Goal: Task Accomplishment & Management: Use online tool/utility

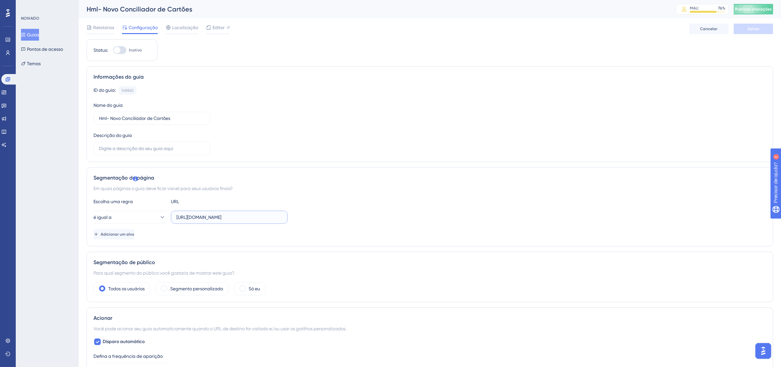
click at [227, 218] on input "https://linx-qa.microvix.com.br/lb-erpwebapp/gestao-financeira/conciliador-cart…" at bounding box center [229, 217] width 106 height 7
paste input "gestor_web/webapp/abrir_pagina_externa_frame.asp?url=https%3A%2F%2Flinx%2Dqa%2E…"
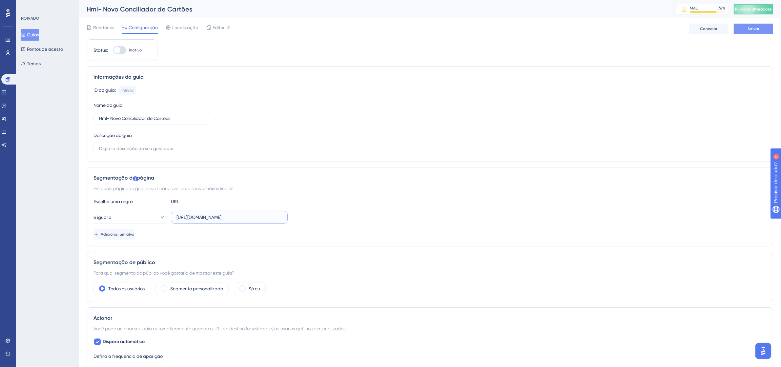
type input "https://linx-qa.microvix.com.br/gestor_web/webapp/abrir_pagina_externa_frame.as…"
click at [761, 31] on button "Salvar" at bounding box center [752, 29] width 39 height 10
click at [222, 29] on font "Editor" at bounding box center [218, 27] width 12 height 5
click at [233, 218] on input "https://linx-qa.microvix.com.br/gestor_web/webapp/abrir_pagina_externa_frame.as…" at bounding box center [229, 217] width 106 height 7
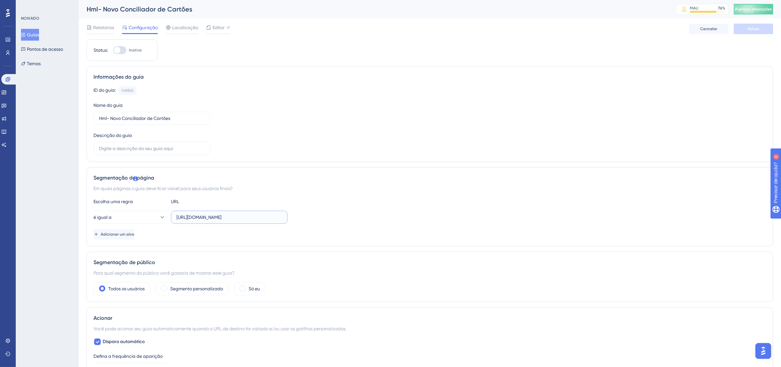
click at [233, 218] on input "https://linx-qa.microvix.com.br/gestor_web/webapp/abrir_pagina_externa_frame.as…" at bounding box center [229, 217] width 106 height 7
paste input "-qa%2Emicrovix%2Ecom%2Ebr%2Flb-erpwebapp%2Fgestao-financeira%2Fcalendario%3Faut…"
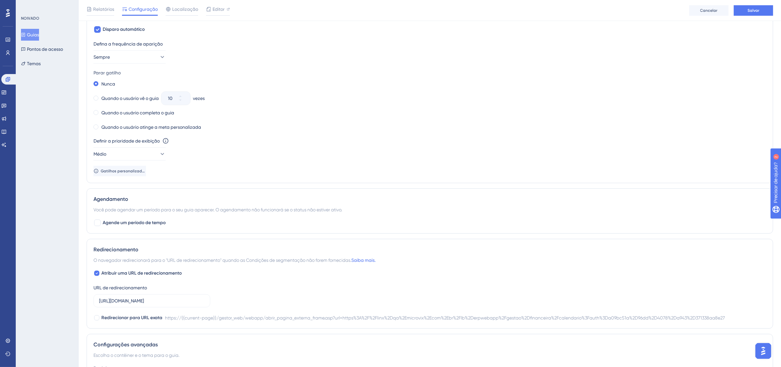
scroll to position [401, 0]
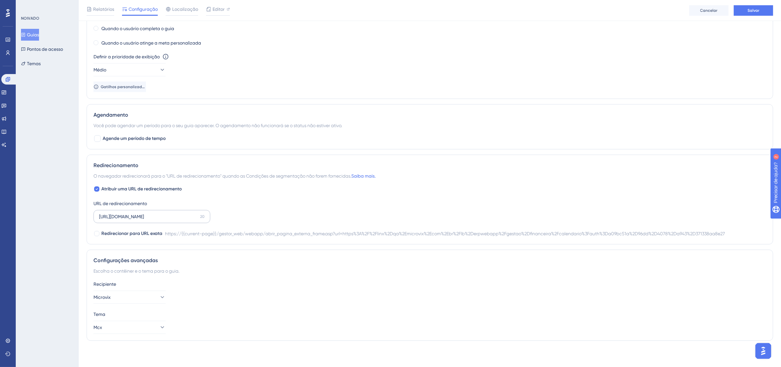
type input "https://linx-qa.microvix.com.br/gestor_web/webapp/abrir_pagina_externa_frame.as…"
click at [150, 220] on label "https://linx-qa.microvix.com.br/gestor_web/webapp/abrir_pagina_externa_frame.as…" at bounding box center [151, 216] width 117 height 13
click at [150, 220] on input "https://linx-qa.microvix.com.br/gestor_web/webapp/abrir_pagina_externa_frame.as…" at bounding box center [148, 216] width 98 height 7
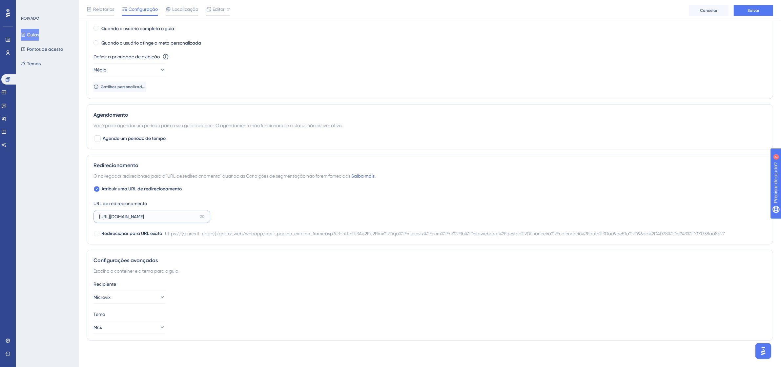
click at [150, 220] on input "https://linx-qa.microvix.com.br/gestor_web/webapp/abrir_pagina_externa_frame.as…" at bounding box center [148, 216] width 98 height 7
paste input "-qa%2Emicrovix%2Ecom%2Ebr%2Flb-erpwebapp%2Fgestao-financeira%2Fcalendario%3Faut…"
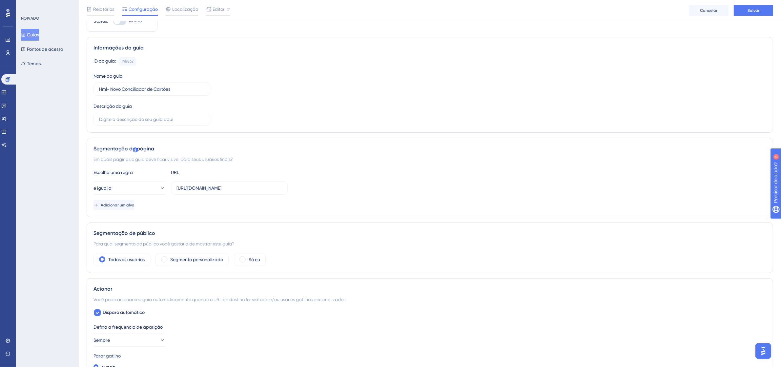
scroll to position [0, 0]
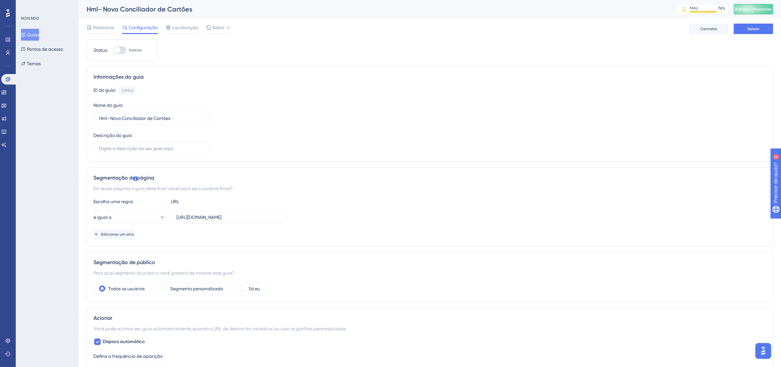
type input "https://linx-qa.microvix.com.br/gestor_web/webapp/abrir_pagina_externa_frame.as…"
click at [124, 51] on div at bounding box center [119, 50] width 13 height 8
click at [113, 50] on input "Inativo" at bounding box center [113, 50] width 0 height 0
checkbox input "true"
click at [766, 26] on button "Salvar" at bounding box center [752, 29] width 39 height 10
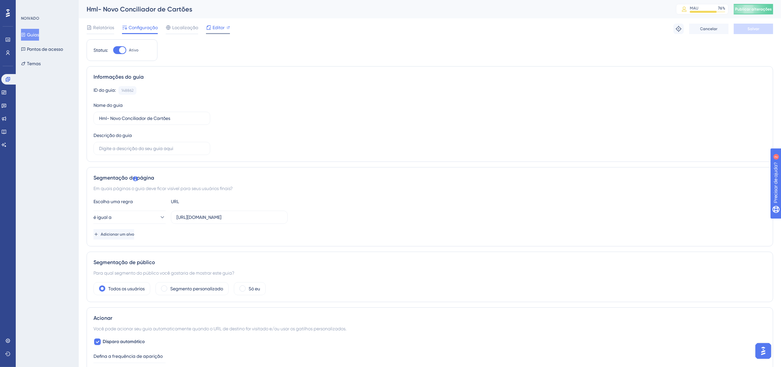
click at [217, 25] on font "Editor" at bounding box center [218, 27] width 12 height 5
click at [6, 54] on icon at bounding box center [7, 52] width 5 height 5
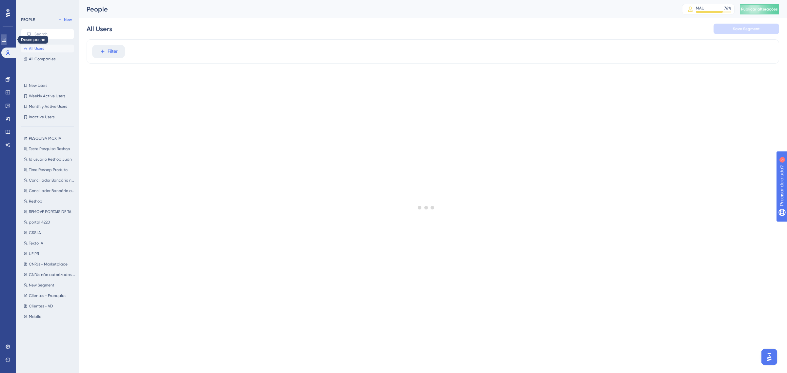
click at [5, 35] on link at bounding box center [3, 39] width 5 height 10
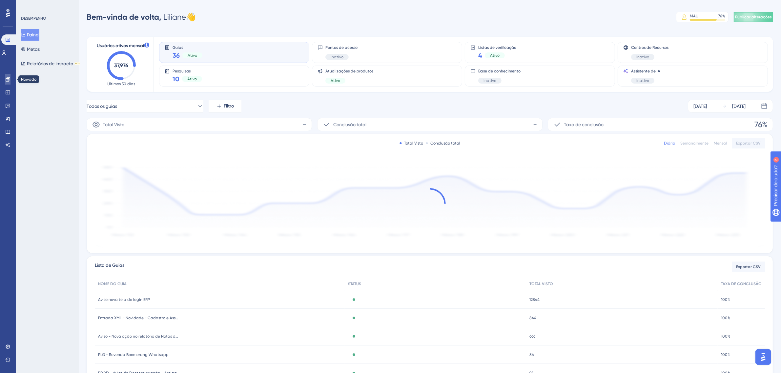
click at [7, 78] on icon at bounding box center [7, 79] width 5 height 5
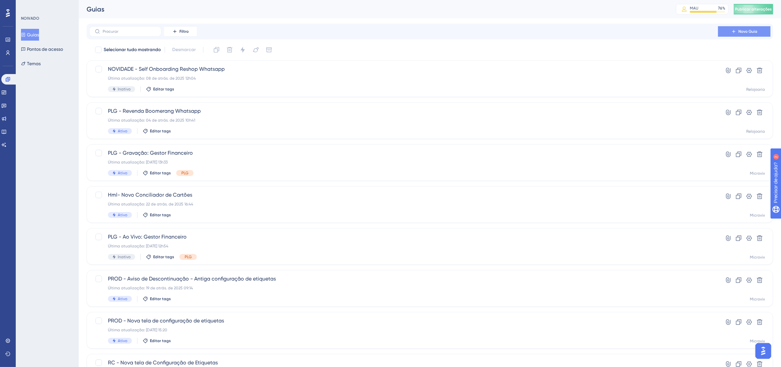
click at [755, 28] on button "Novo Guia" at bounding box center [744, 31] width 52 height 10
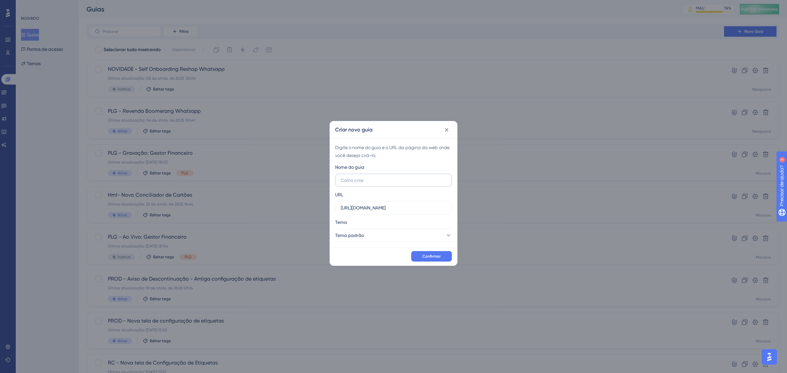
click at [379, 179] on input "text" at bounding box center [394, 180] width 106 height 7
type input "H"
type input "C"
type input "HML - NOVO CONCILIADOR DE CARTÕES"
click at [429, 209] on input "https://linx-homologacao.microvix.com.br" at bounding box center [394, 207] width 106 height 7
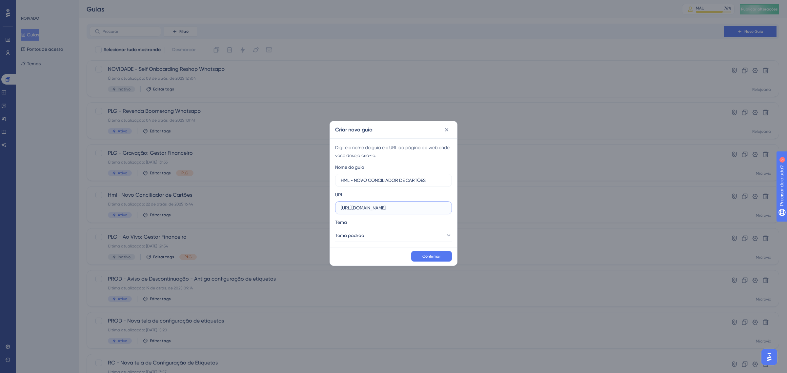
click at [429, 209] on input "https://linx-homologacao.microvix.com.br" at bounding box center [394, 207] width 106 height 7
paste input "qa.microvix.com.br/gestor_web/webapp/abrir_pagina_externa_frame.asp?url=https%3…"
type input "https://linx-qa.microvix.com.br/gestor_web/webapp/abrir_pagina_externa_frame.as…"
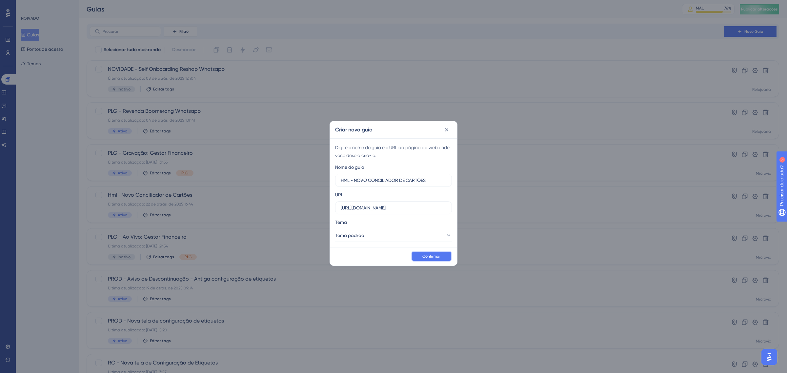
click at [436, 255] on font "Confirmar" at bounding box center [431, 256] width 18 height 5
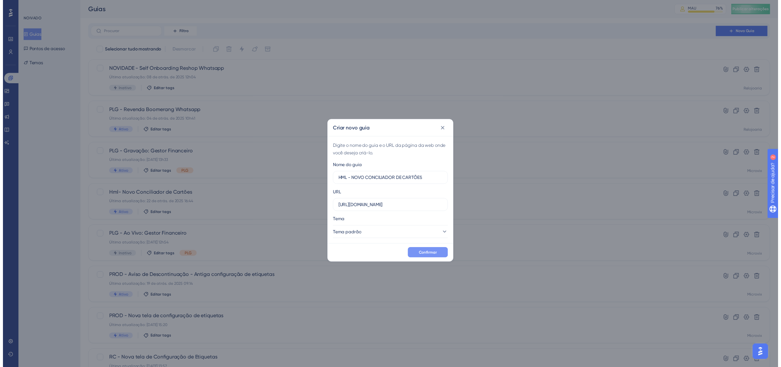
scroll to position [0, 0]
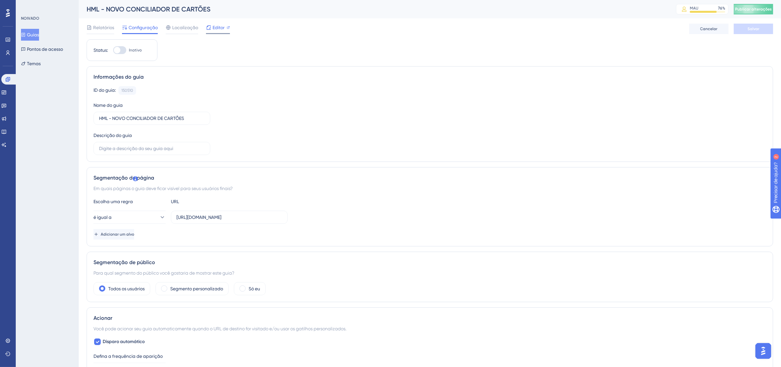
click at [212, 27] on font "Editor" at bounding box center [218, 27] width 12 height 5
click at [215, 28] on font "Editor" at bounding box center [218, 27] width 12 height 5
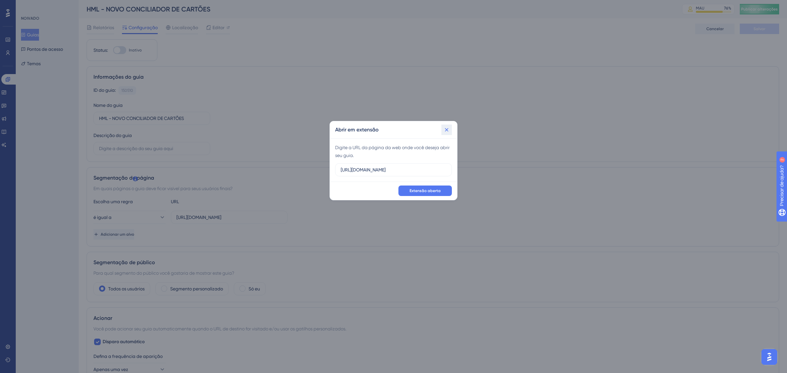
click at [447, 133] on icon at bounding box center [446, 130] width 7 height 7
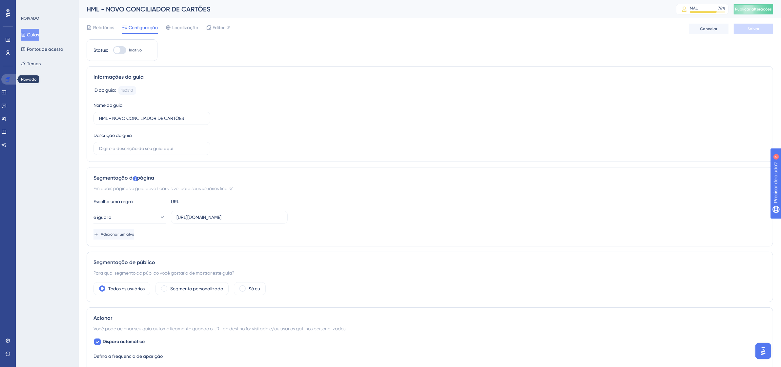
click at [4, 77] on link at bounding box center [9, 79] width 16 height 10
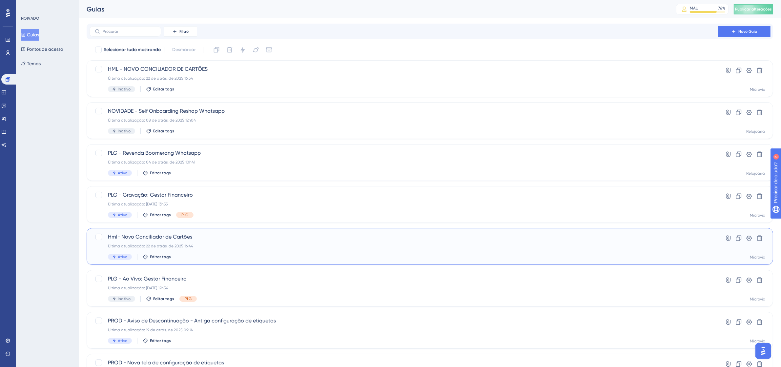
click at [158, 237] on font "Hml- Novo Conciliador de Cartões" at bounding box center [150, 237] width 84 height 6
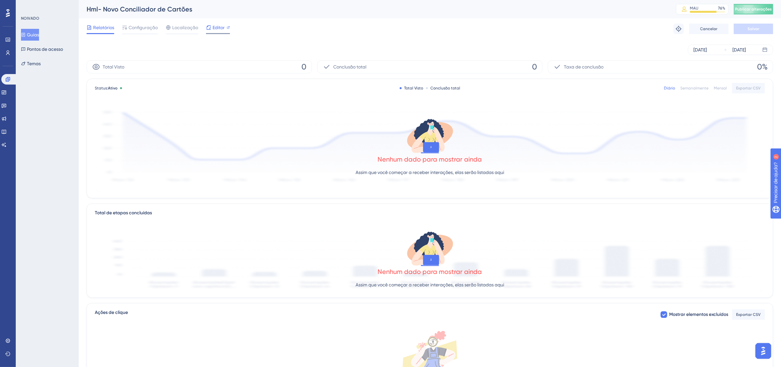
click at [217, 29] on font "Editor" at bounding box center [218, 27] width 12 height 5
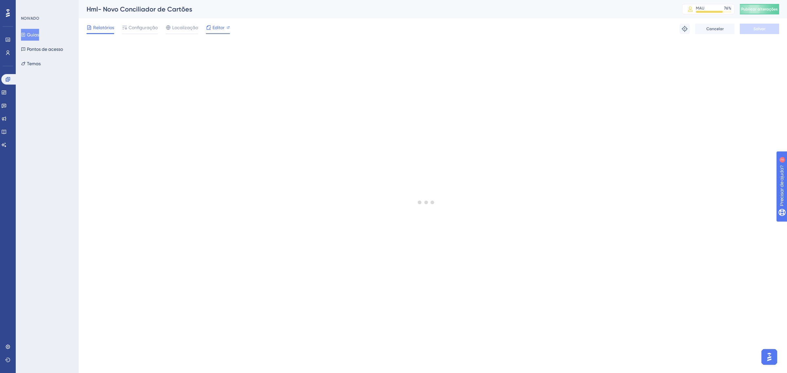
click at [225, 28] on div "Editor" at bounding box center [218, 28] width 24 height 8
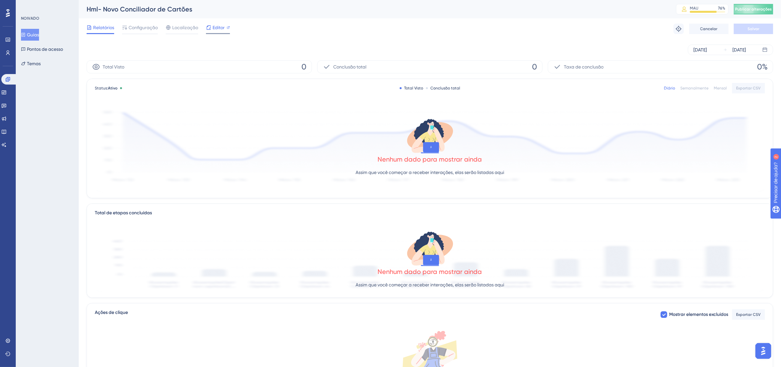
click at [221, 28] on font "Editor" at bounding box center [218, 27] width 12 height 5
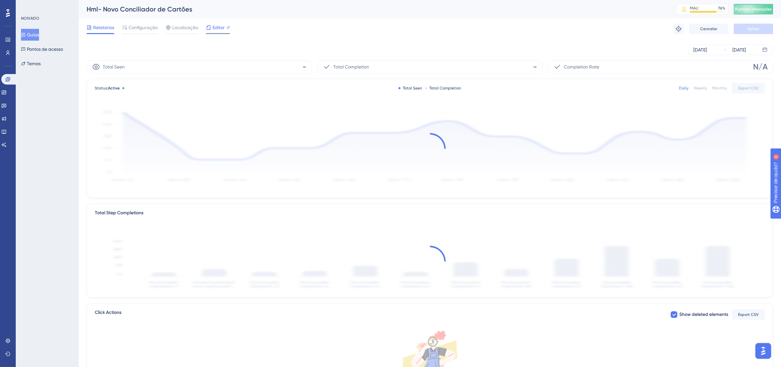
click at [219, 24] on span "Editor" at bounding box center [218, 28] width 12 height 8
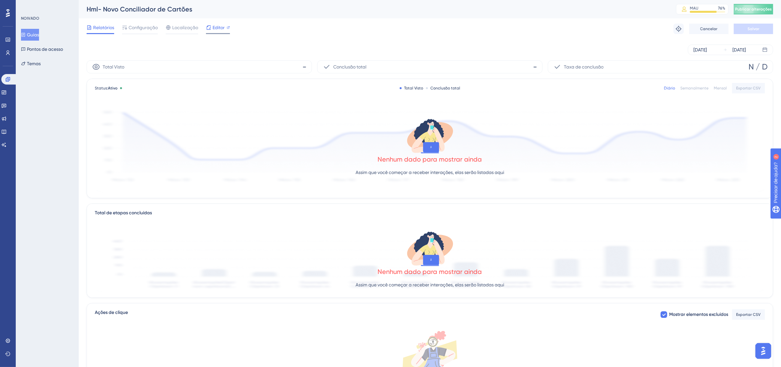
click at [212, 29] on font "Editor" at bounding box center [218, 27] width 12 height 5
click at [227, 30] on div at bounding box center [228, 28] width 3 height 8
click at [215, 30] on font "Editor" at bounding box center [218, 27] width 12 height 5
click at [149, 24] on span "Configuração" at bounding box center [143, 28] width 29 height 8
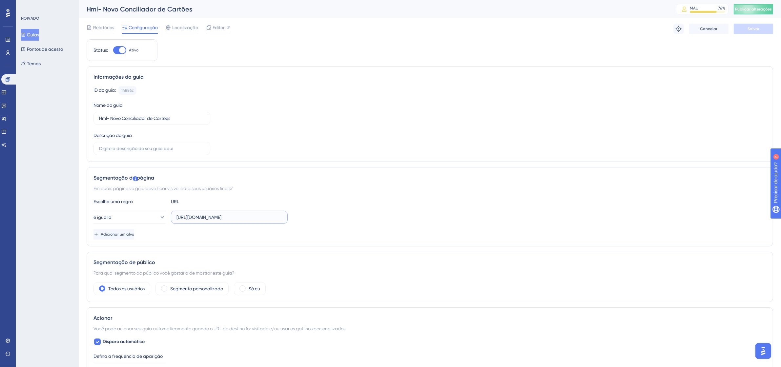
click at [238, 216] on input "https://linx-qa.microvix.com.br/gestor_web/webapp/abrir_pagina_externa_frame.as…" at bounding box center [229, 217] width 106 height 7
paste input "lb-erpwebapp/gestao-financeira/conciliador-cartoes/dashboard"
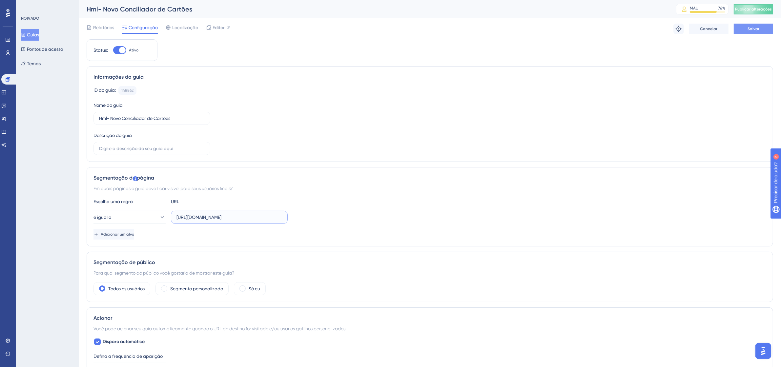
type input "https://linx-qa.microvix.com.br/lb-erpwebapp/gestao-financeira/conciliador-cart…"
click at [762, 25] on button "Salvar" at bounding box center [752, 29] width 39 height 10
click at [212, 30] on font "Editor" at bounding box center [218, 27] width 12 height 5
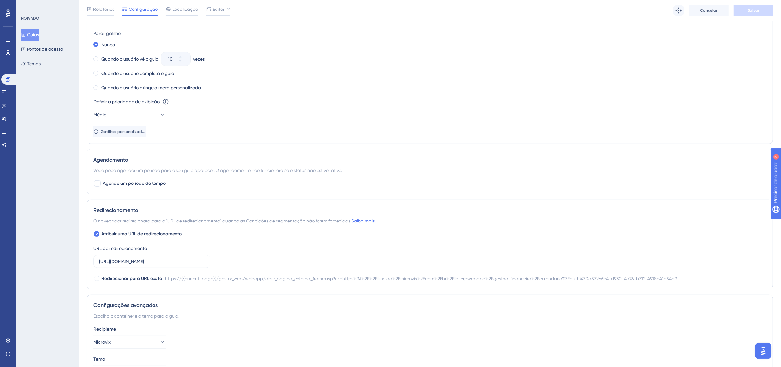
scroll to position [369, 0]
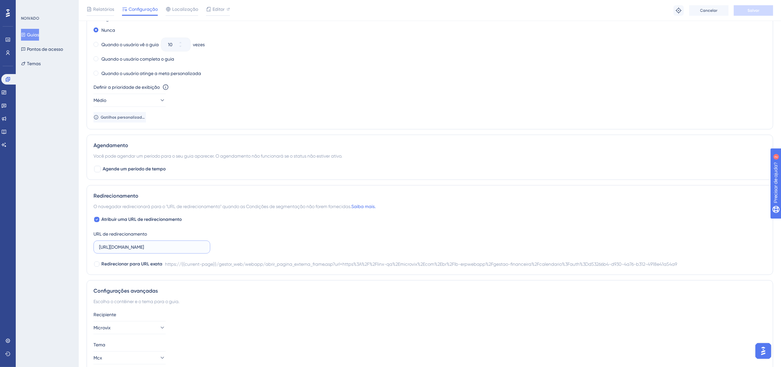
click at [166, 246] on input "https://linx-qa.microvix.com.br/gestor_web/webapp/abrir_pagina_externa_frame.as…" at bounding box center [152, 247] width 106 height 7
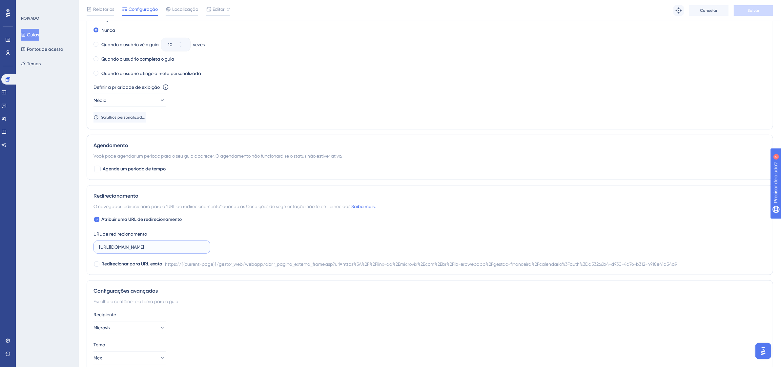
paste input "lb-erpwebapp/gestao-financeira/conciliador-cartoes/dashboard"
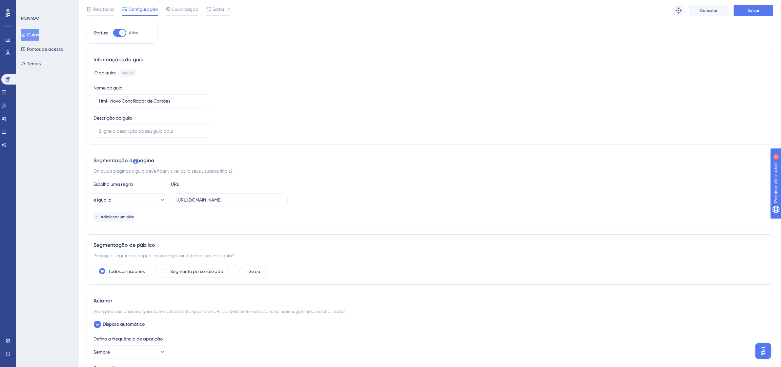
scroll to position [0, 0]
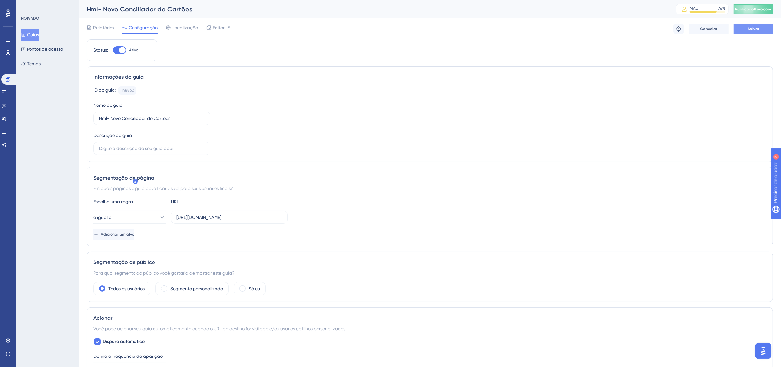
type input "https://linx-qa.microvix.com.br/lb-erpwebapp/gestao-financeira/conciliador-cart…"
click at [760, 30] on button "Salvar" at bounding box center [752, 29] width 39 height 10
click at [226, 33] on div at bounding box center [218, 33] width 24 height 1
click at [187, 25] on font "Localização" at bounding box center [185, 27] width 26 height 5
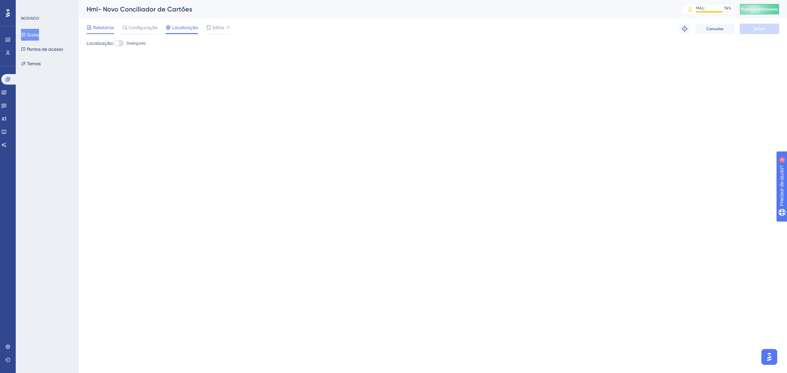
click at [108, 27] on font "Relatórios" at bounding box center [103, 27] width 21 height 5
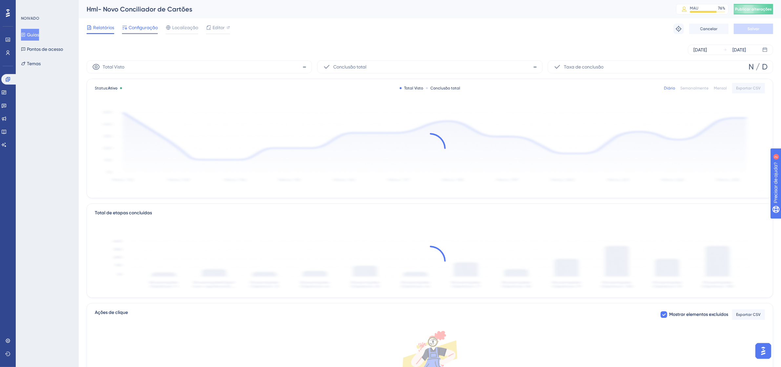
click at [134, 30] on font "Configuração" at bounding box center [143, 27] width 29 height 5
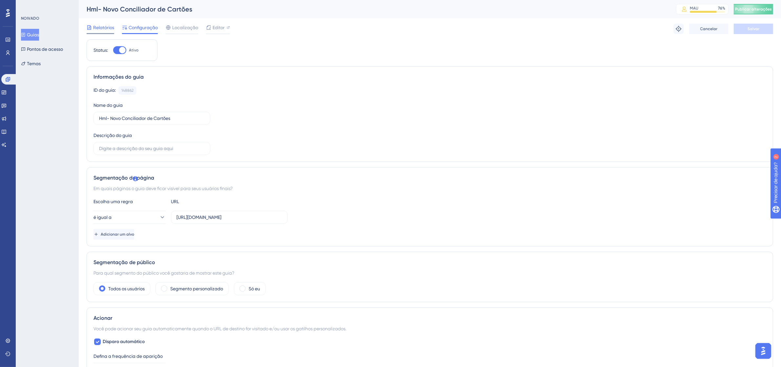
click at [101, 27] on font "Relatórios" at bounding box center [103, 27] width 21 height 5
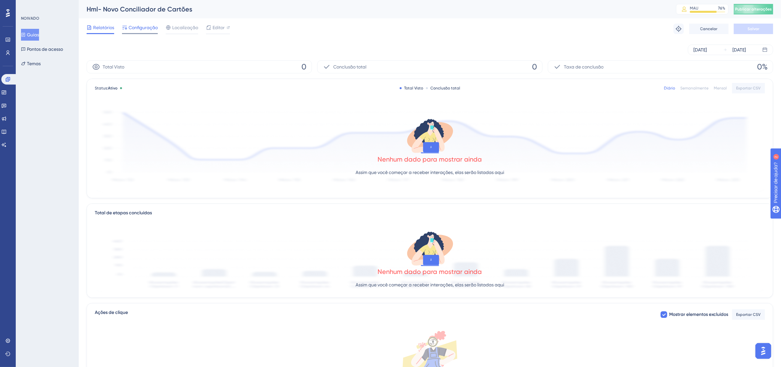
click at [149, 28] on font "Configuração" at bounding box center [143, 27] width 29 height 5
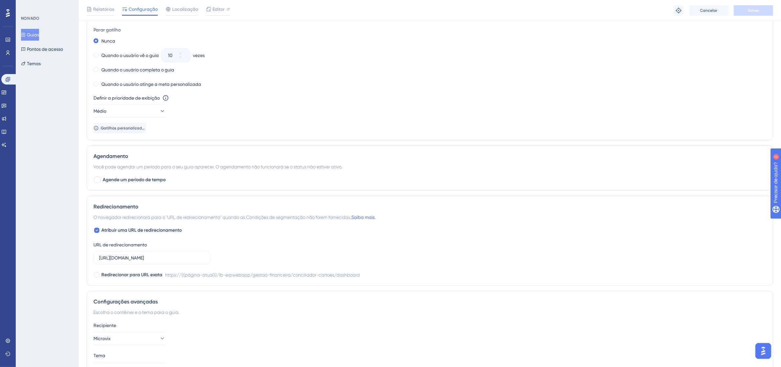
scroll to position [401, 0]
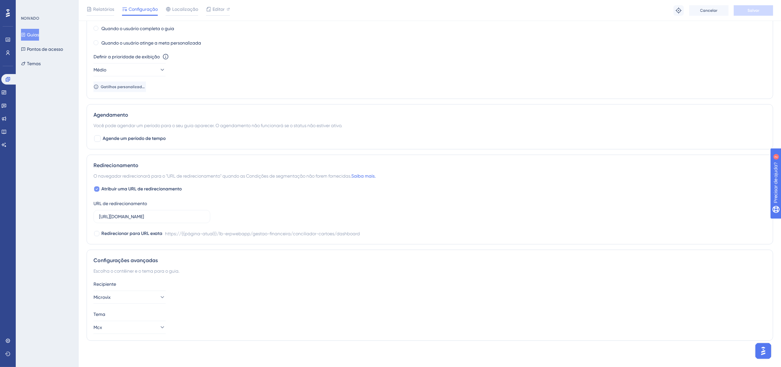
click at [117, 187] on font "Atribuir uma URL de redirecionamento" at bounding box center [141, 189] width 80 height 6
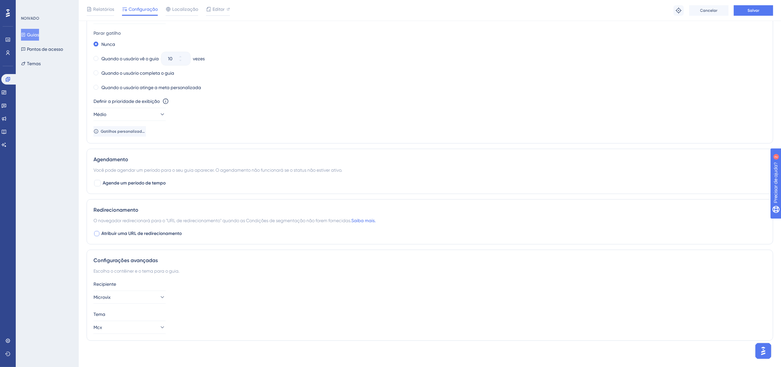
click at [133, 234] on font "Atribuir uma URL de redirecionamento" at bounding box center [141, 234] width 80 height 6
click at [176, 266] on label "https://linx-qa.microvix.com.br/lb-erpwebapp/gestao-financeira/conciliador-cart…" at bounding box center [151, 259] width 117 height 13
click at [176, 264] on input "https://linx-qa.microvix.com.br/lb-erpwebapp/gestao-financeira/conciliador-cart…" at bounding box center [152, 259] width 106 height 7
click at [176, 259] on input "https://linx-qa.microvix.com.br/lb-erpwebapp/gestao-financeira/conciliador-cart…" at bounding box center [152, 259] width 106 height 7
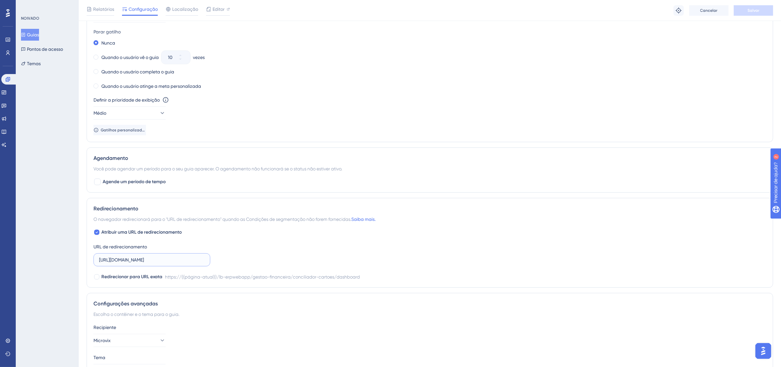
click at [176, 259] on input "https://linx-qa.microvix.com.br/lb-erpwebapp/gestao-financeira/conciliador-cart…" at bounding box center [152, 259] width 106 height 7
click at [98, 233] on icon at bounding box center [97, 233] width 2 height 2
checkbox input "false"
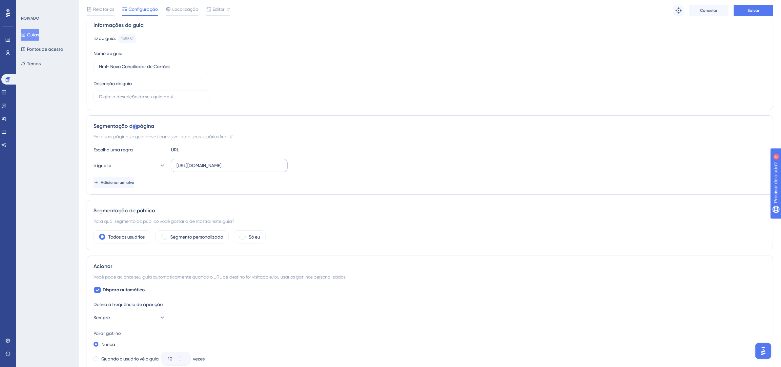
scroll to position [28, 0]
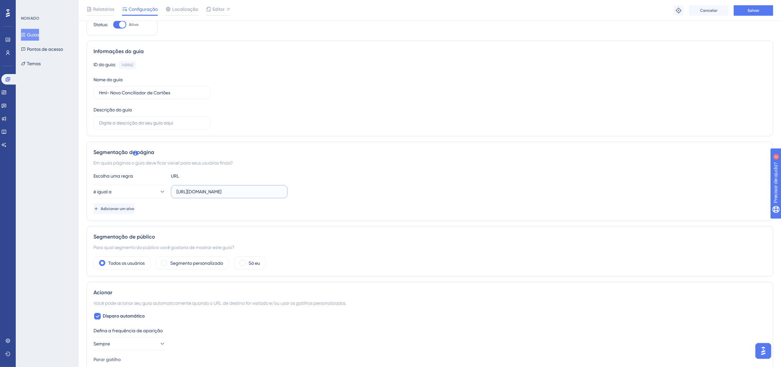
click at [216, 194] on input "https://linx-qa.microvix.com.br/lb-erpwebapp/gestao-financeira/conciliador-cart…" at bounding box center [229, 191] width 106 height 7
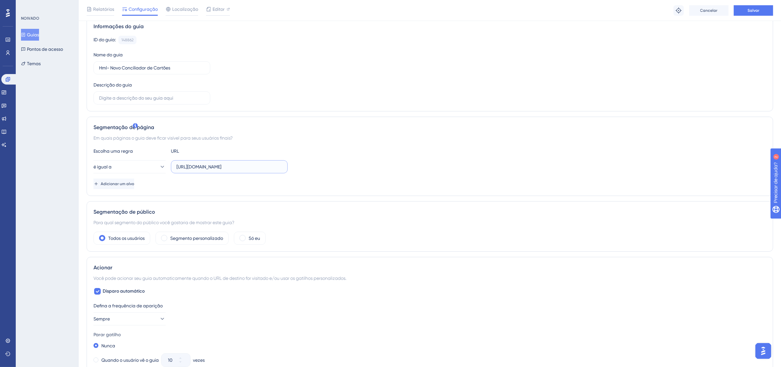
scroll to position [0, 0]
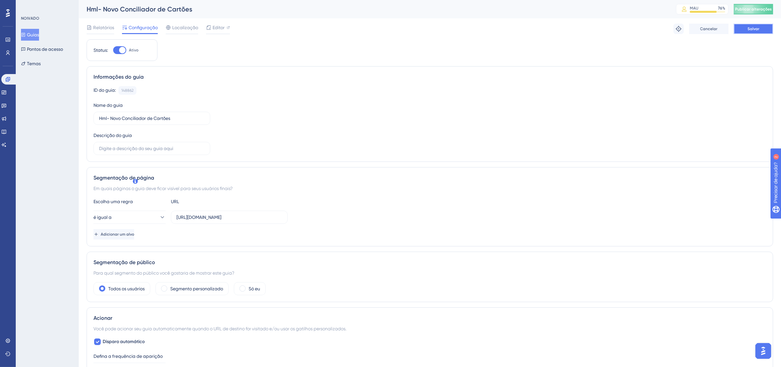
click at [758, 30] on span "Salvar" at bounding box center [753, 28] width 12 height 5
click at [764, 8] on font "Publicar alterações" at bounding box center [753, 9] width 37 height 5
click at [212, 24] on span "Editor" at bounding box center [218, 28] width 12 height 8
click at [251, 219] on input "https://linx-qa.microvix.com.br/lb-erpwebapp/gestao-financeira/conciliador-cart…" at bounding box center [229, 217] width 106 height 7
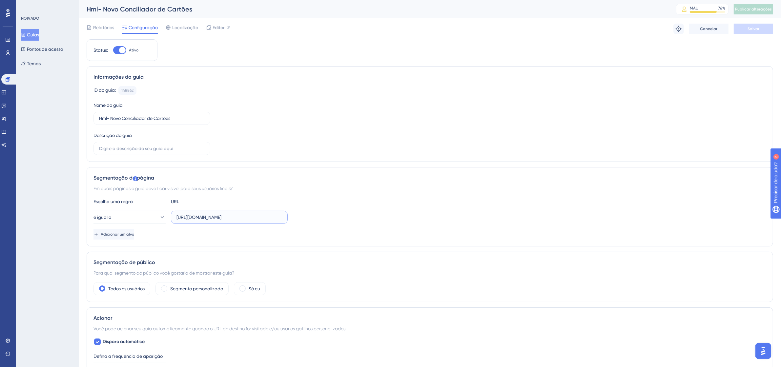
click at [251, 219] on input "https://linx-qa.microvix.com.br/lb-erpwebapp/gestao-financeira/conciliador-cart…" at bounding box center [229, 217] width 106 height 7
click at [7, 74] on link at bounding box center [9, 79] width 16 height 10
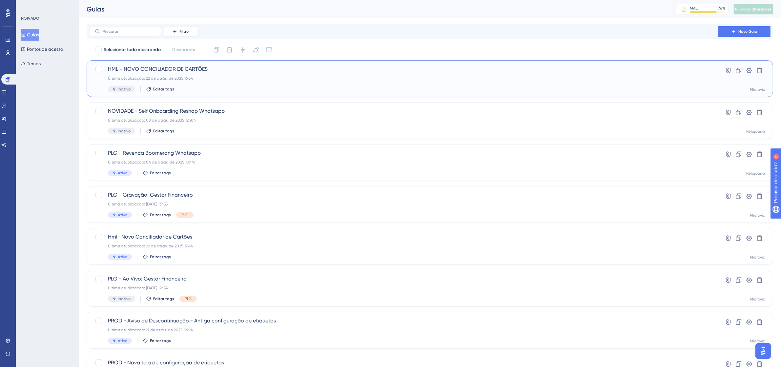
click at [224, 72] on span "HML - NOVO CONCILIADOR DE CARTÕES" at bounding box center [403, 69] width 591 height 8
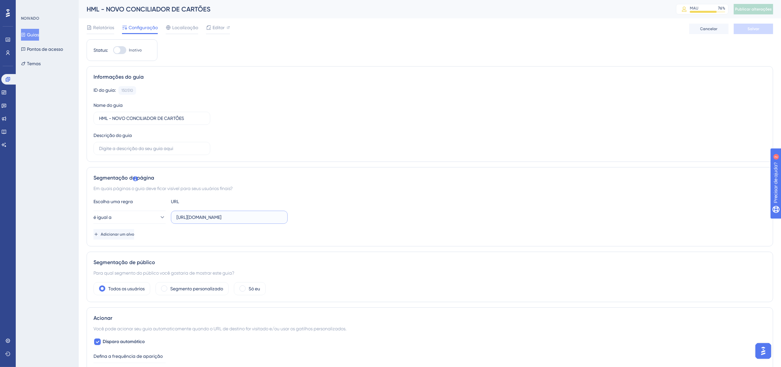
click at [244, 217] on input "https://linx-qa.microvix.com.br/gestor_web/webapp/abrir_pagina_externa_frame.as…" at bounding box center [229, 217] width 106 height 7
paste input "lb-erpwebapp/gestao-financeira/conciliador-cartoes/dashboard"
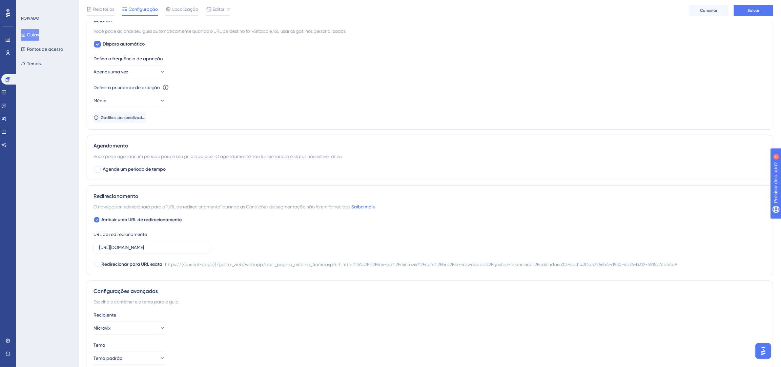
scroll to position [333, 0]
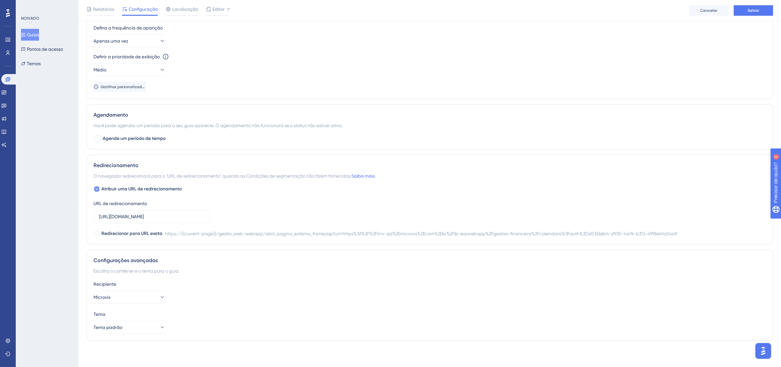
type input "https://linx-qa.microvix.com.br/lb-erpwebapp/gestao-financeira/conciliador-cart…"
click at [107, 189] on font "Atribuir uma URL de redirecionamento" at bounding box center [141, 189] width 80 height 6
checkbox input "false"
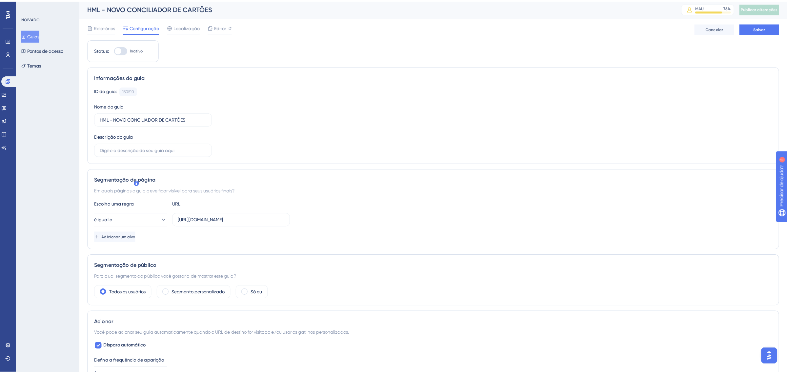
scroll to position [0, 0]
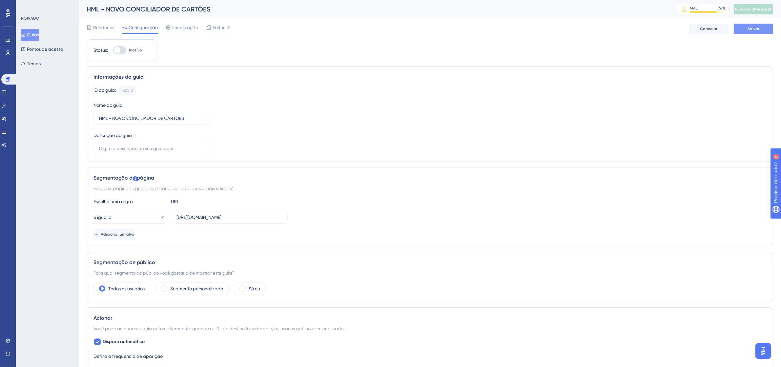
click at [768, 28] on button "Salvar" at bounding box center [752, 29] width 39 height 10
click at [212, 24] on span "Editor" at bounding box center [218, 28] width 12 height 8
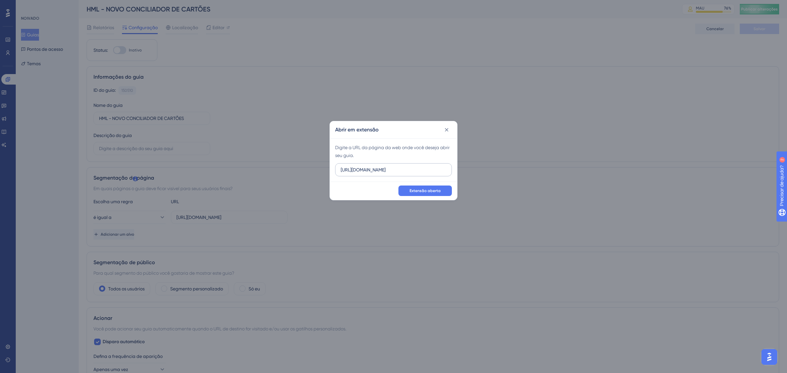
click at [397, 167] on input "https://linx-homologacao.microvix.com.br" at bounding box center [394, 169] width 106 height 7
type input "https://linx-qa.microvix.com.br/lb-erpwebapp/gestao-financeira/conciliador-cart…"
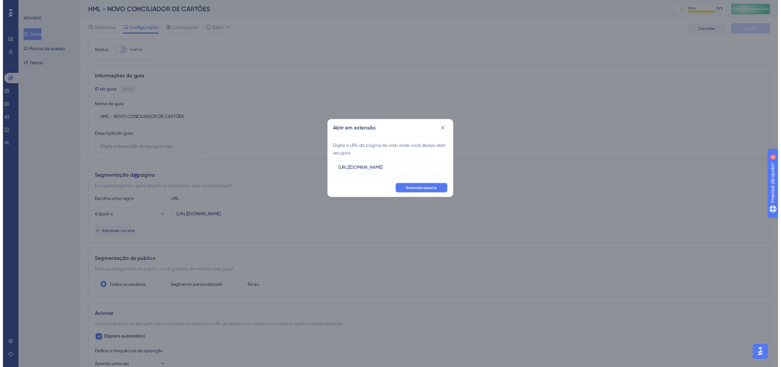
scroll to position [0, 0]
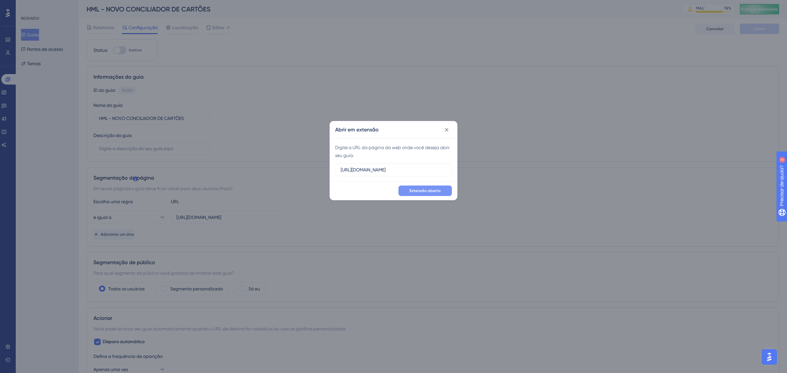
click at [427, 189] on font "Extensão aberta" at bounding box center [424, 191] width 31 height 5
click at [449, 130] on icon at bounding box center [446, 130] width 7 height 7
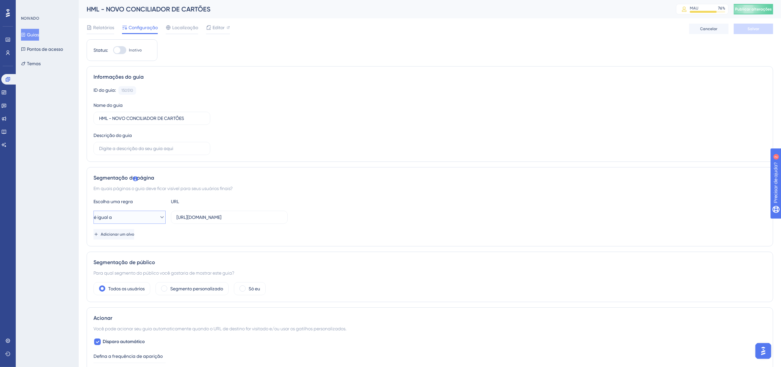
click at [159, 219] on icon at bounding box center [162, 217] width 7 height 7
click at [141, 235] on div "é igual a é igual a" at bounding box center [129, 237] width 53 height 13
click at [121, 50] on div at bounding box center [119, 50] width 13 height 8
click at [113, 50] on input "Inativo" at bounding box center [113, 50] width 0 height 0
checkbox input "false"
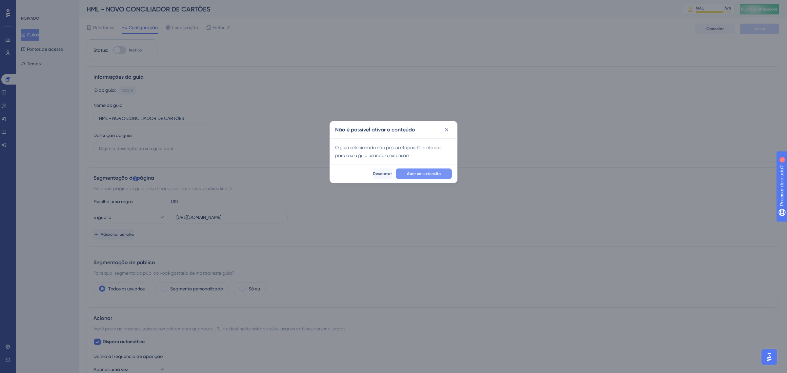
click at [425, 174] on font "Abrir em extensão" at bounding box center [424, 173] width 34 height 5
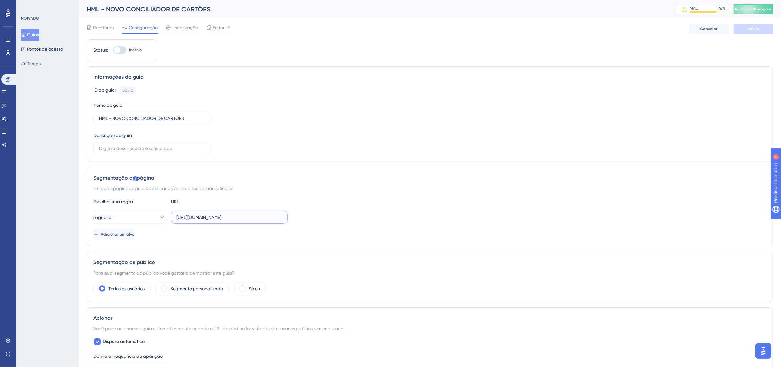
click at [234, 215] on input "https://linx-qa.microvix.com.br/lb-erpwebapp/gestao-financeira/conciliador-cart…" at bounding box center [229, 217] width 106 height 7
click at [10, 79] on icon at bounding box center [7, 79] width 5 height 5
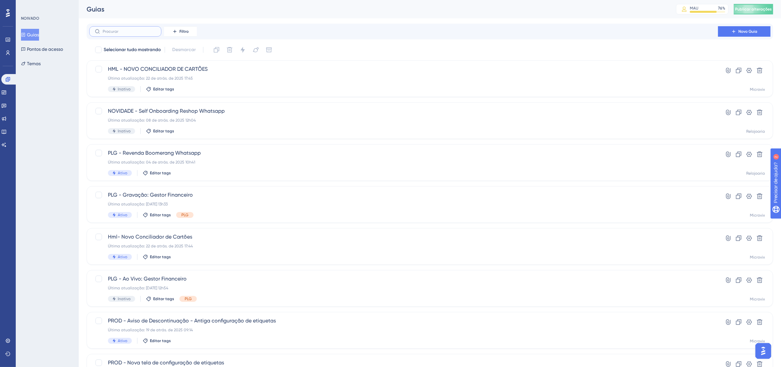
click at [125, 33] on input "text" at bounding box center [129, 31] width 53 height 5
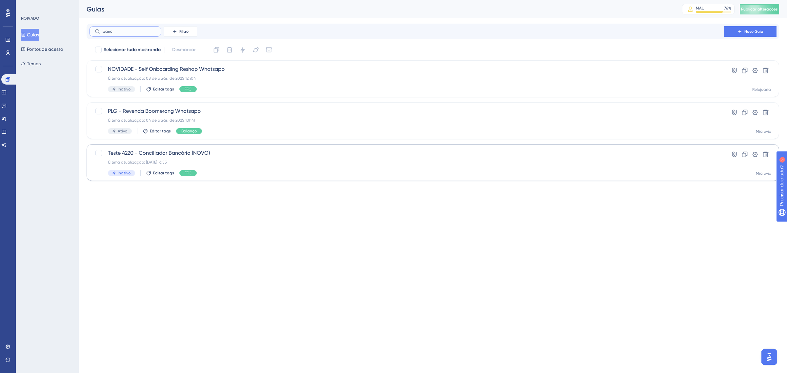
type input "banc"
click at [253, 157] on span "Teste 4220 - Conciliador Bancário (NOVO)" at bounding box center [406, 153] width 597 height 8
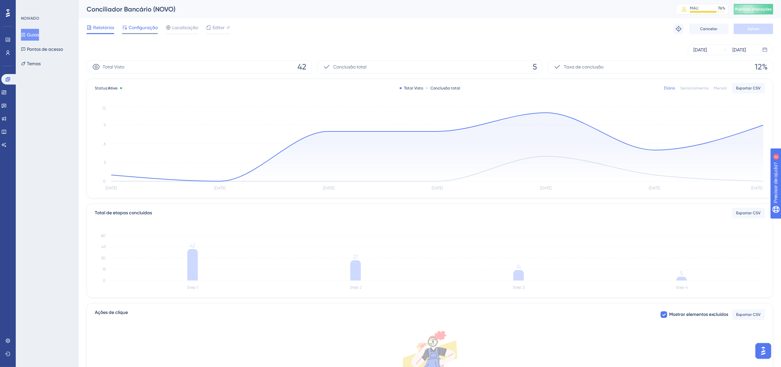
click at [133, 25] on font "Configuração" at bounding box center [143, 27] width 29 height 5
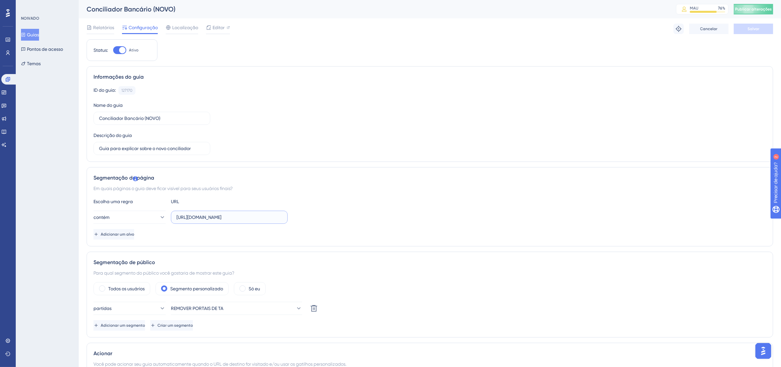
click at [263, 217] on input "https://linx-rc.microvix.com.br/lb-erpwebapp/gestao-financeira/conciliador-banc…" at bounding box center [229, 217] width 106 height 7
click at [222, 28] on font "Editor" at bounding box center [218, 27] width 12 height 5
click at [39, 34] on font "Guias" at bounding box center [33, 34] width 12 height 5
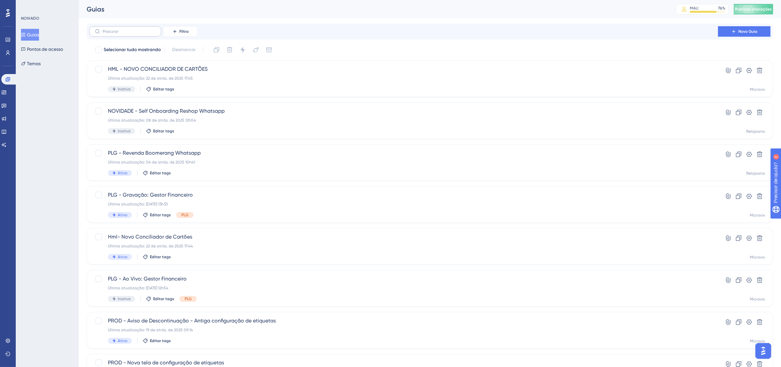
click at [126, 29] on label at bounding box center [125, 31] width 72 height 10
click at [126, 29] on input "text" at bounding box center [129, 31] width 53 height 5
type input "cop"
checkbox input "true"
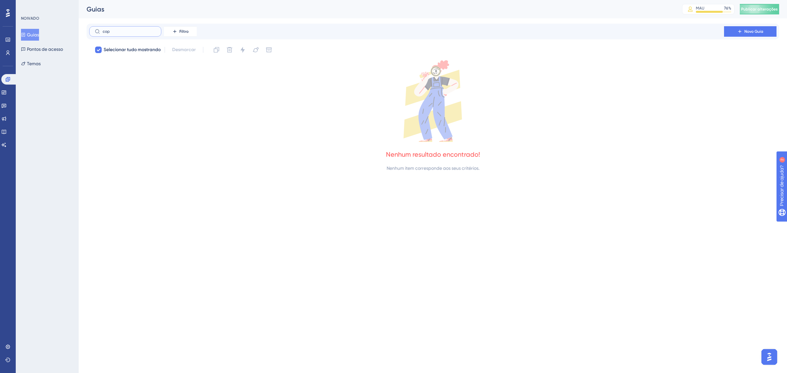
type input "co"
checkbox input "false"
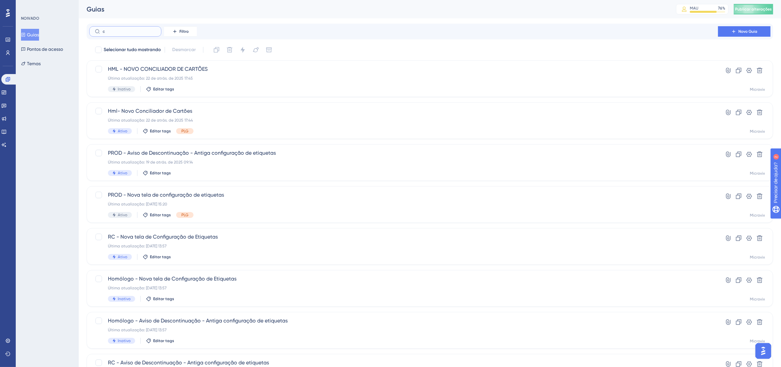
type input "có"
checkbox input "true"
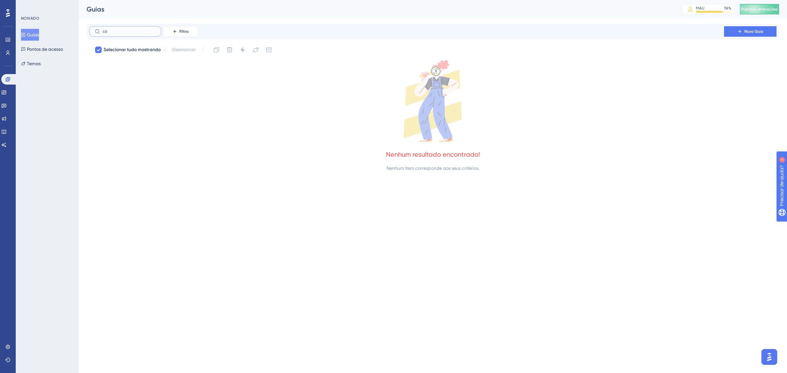
type input "c"
checkbox input "false"
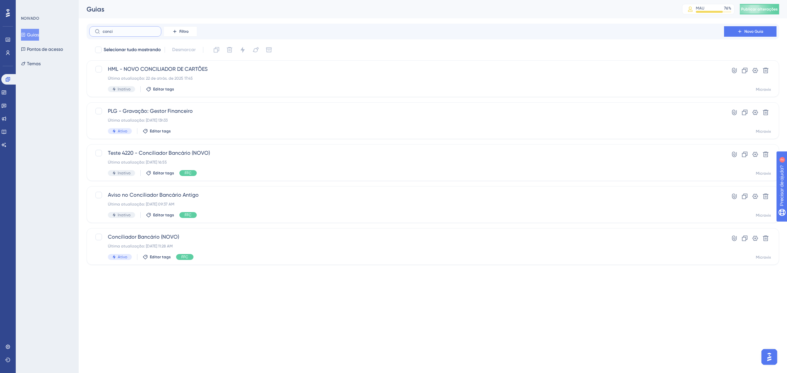
type input "conci"
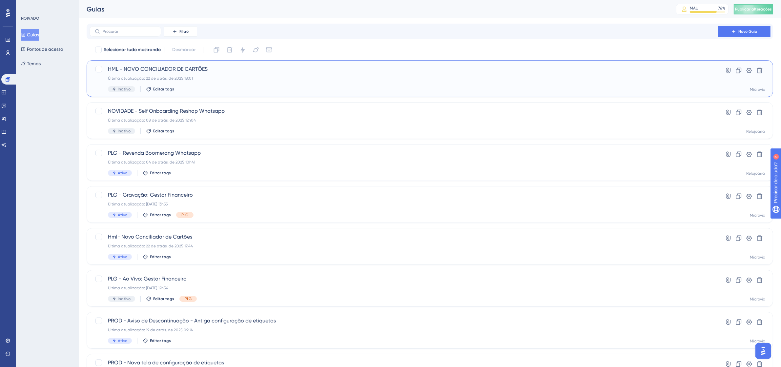
click at [135, 68] on font "HML - NOVO CONCILIADOR DE CARTÕES" at bounding box center [158, 69] width 100 height 6
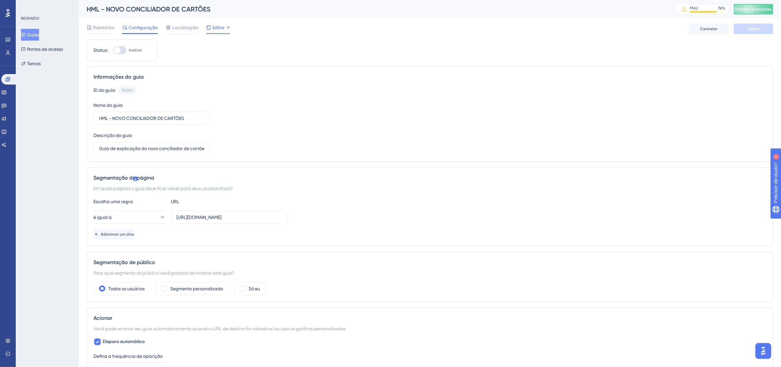
click at [217, 28] on font "Editor" at bounding box center [218, 27] width 12 height 5
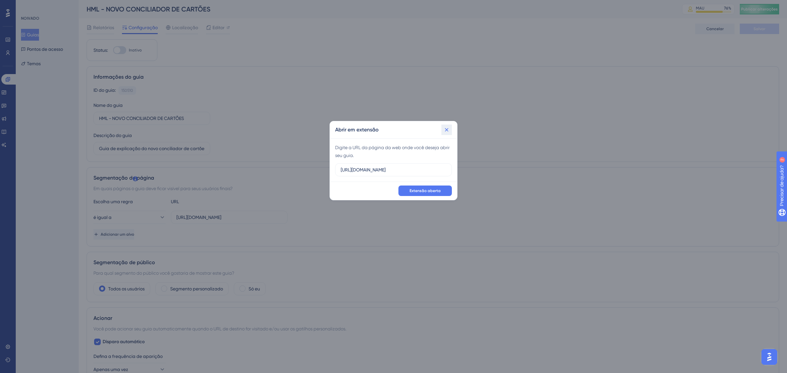
click at [447, 130] on icon at bounding box center [447, 130] width 4 height 4
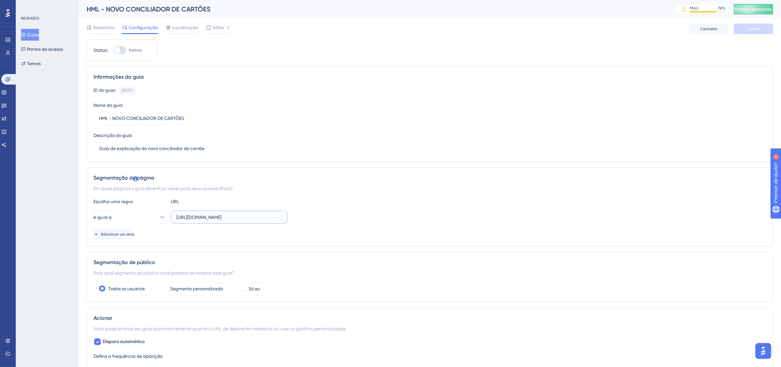
click at [251, 221] on input "https://linx-qa.microvix.com.br/lb-erpwebapp/gestao-financeira/conciliador-cart…" at bounding box center [229, 217] width 106 height 7
click at [223, 28] on font "Editor" at bounding box center [218, 27] width 12 height 5
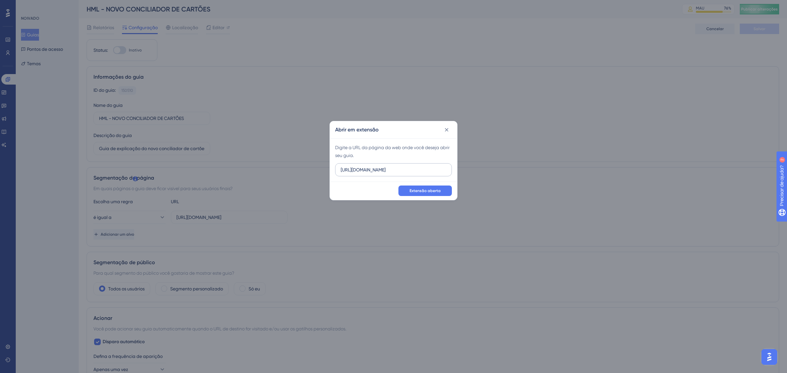
click at [410, 171] on input "https://linx-homologacao.microvix.com.br" at bounding box center [394, 169] width 106 height 7
type input "https://linx-qa.microvix.com.br/lb-erpwebapp/gestao-financeira/conciliador-cart…"
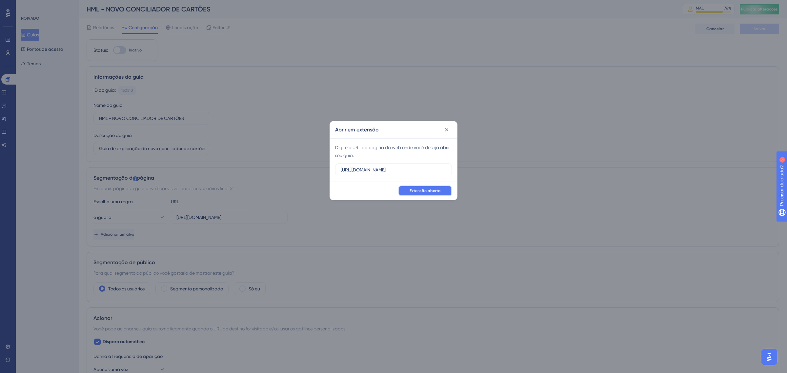
click at [432, 190] on font "Extensão aberta" at bounding box center [424, 191] width 31 height 5
click at [432, 192] on font "Extensão aberta" at bounding box center [424, 191] width 31 height 5
click at [404, 168] on input "https://linx-qa.microvix.com.br/lb-erpwebapp/gestao-financeira/conciliador-cart…" at bounding box center [394, 169] width 106 height 7
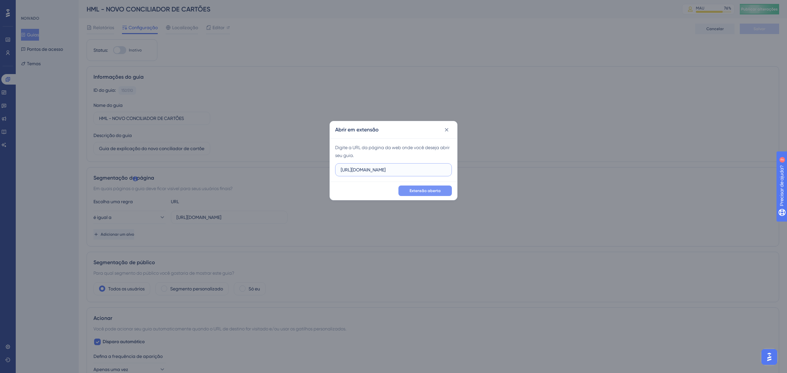
click at [404, 168] on input "https://linx-qa.microvix.com.br/lb-erpwebapp/gestao-financeira/conciliador-cart…" at bounding box center [394, 169] width 106 height 7
click at [435, 190] on font "Extensão aberta" at bounding box center [424, 191] width 31 height 5
click at [448, 130] on icon at bounding box center [446, 130] width 7 height 7
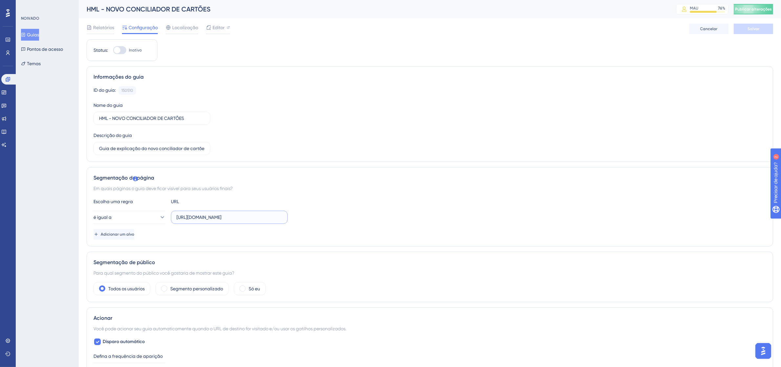
click at [216, 218] on input "https://linx-qa.microvix.com.br/lb-erpwebapp/gestao-financeira/conciliador-cart…" at bounding box center [229, 217] width 106 height 7
click at [98, 29] on font "Relatórios" at bounding box center [103, 27] width 21 height 5
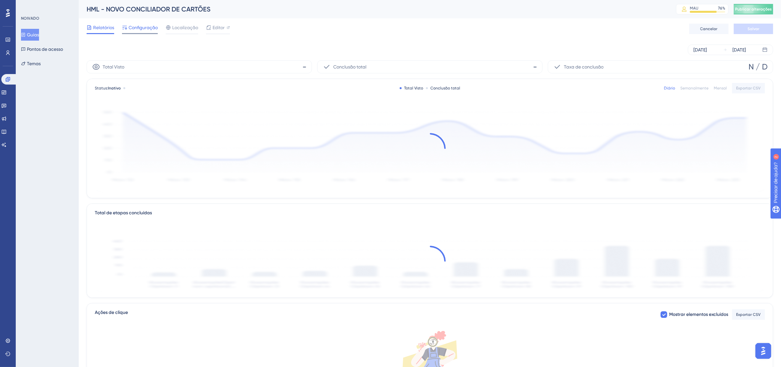
click at [153, 28] on font "Configuração" at bounding box center [143, 27] width 29 height 5
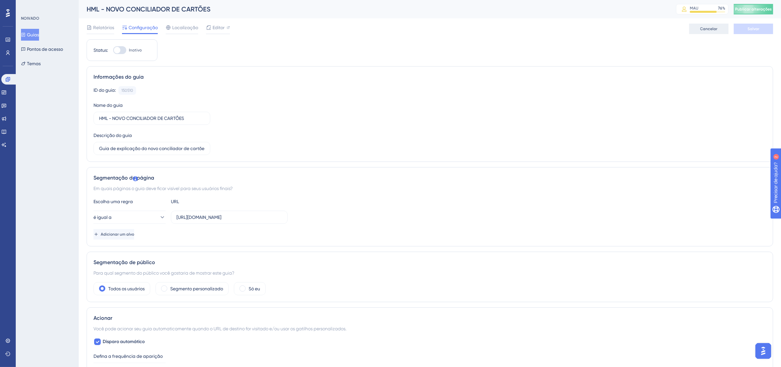
click at [711, 26] on button "Cancelar" at bounding box center [708, 29] width 39 height 10
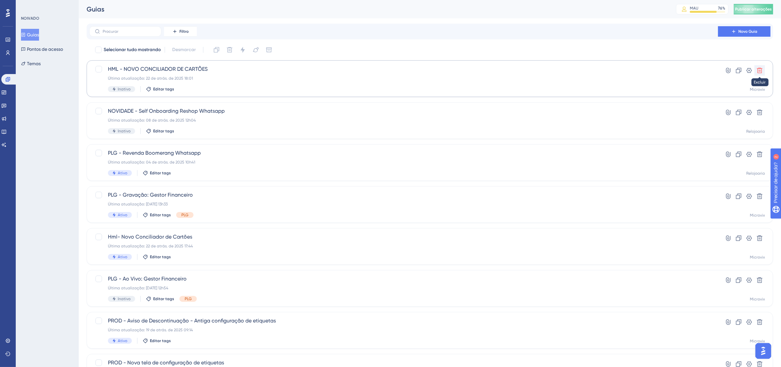
click at [757, 68] on icon at bounding box center [760, 71] width 6 height 6
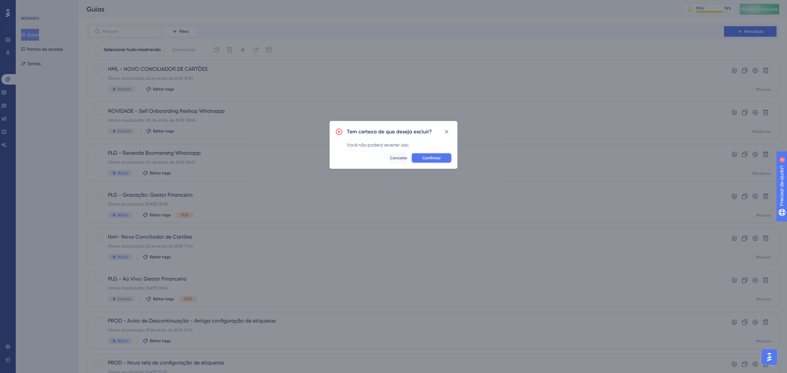
click at [429, 158] on font "Confirmar" at bounding box center [431, 158] width 18 height 5
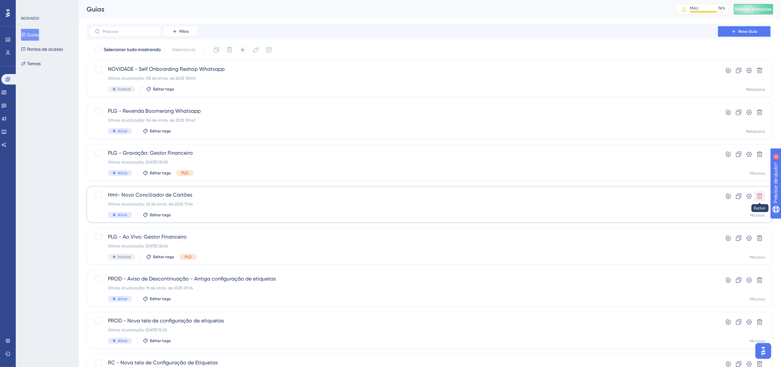
click at [756, 197] on icon at bounding box center [759, 196] width 7 height 7
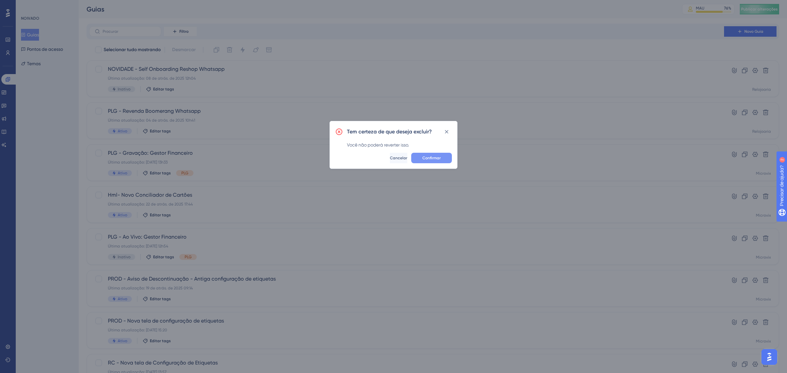
click at [441, 154] on button "Confirmar" at bounding box center [431, 158] width 41 height 10
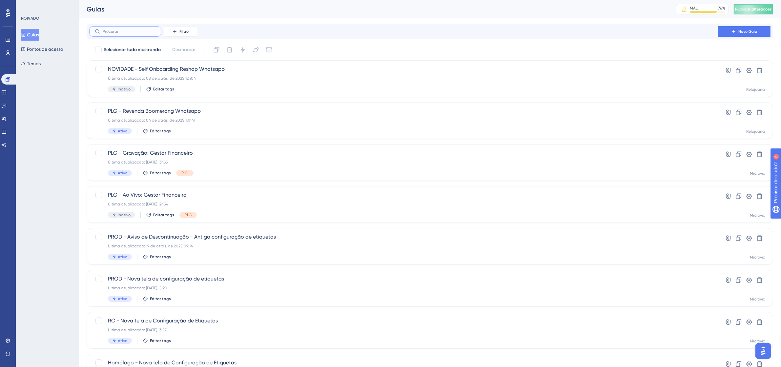
click at [130, 31] on input "text" at bounding box center [129, 31] width 53 height 5
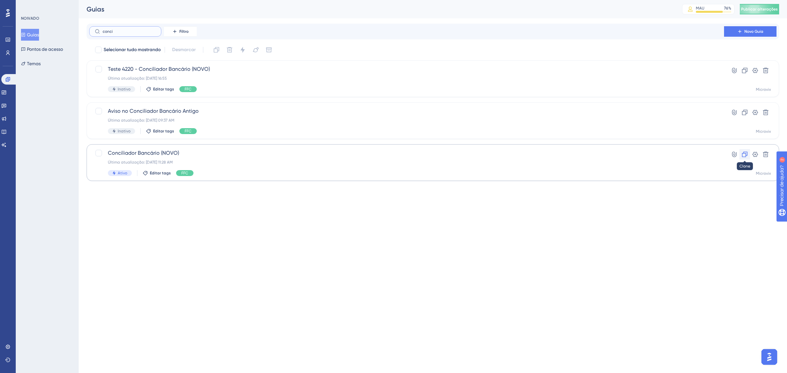
type input "conci"
click at [746, 153] on icon at bounding box center [744, 154] width 7 height 7
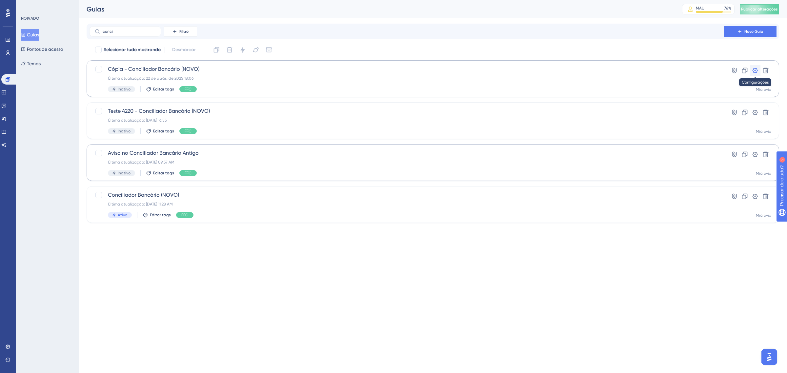
click at [752, 70] on icon at bounding box center [755, 70] width 7 height 7
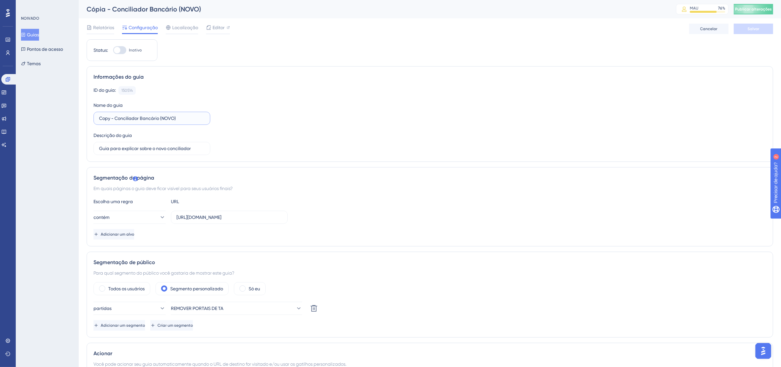
click at [168, 119] on input "Copy - Conciliador Bancário (NOVO)" at bounding box center [152, 118] width 106 height 7
type input "Novo - Conciliador de Cartões"
click at [208, 215] on input "https://linx-rc.microvix.com.br/lb-erpwebapp/gestao-financeira/conciliador-banc…" at bounding box center [229, 217] width 106 height 7
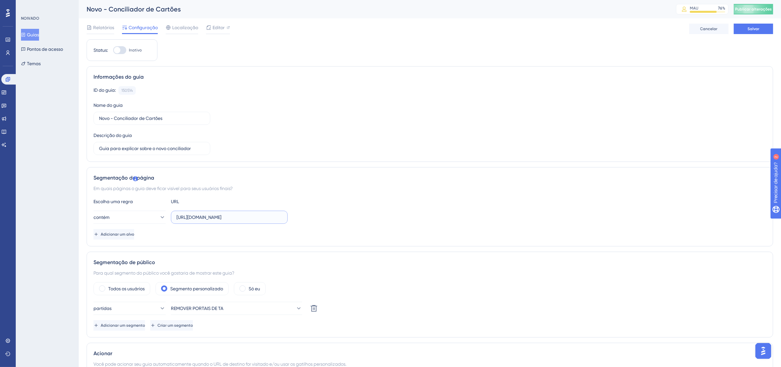
click at [208, 215] on input "https://linx-rc.microvix.com.br/lb-erpwebapp/gestao-financeira/conciliador-banc…" at bounding box center [229, 217] width 106 height 7
paste input "qa.microvix.com.br/lb-erpwebapp/gestao-financeira/conciliador-cartoes/dashboard"
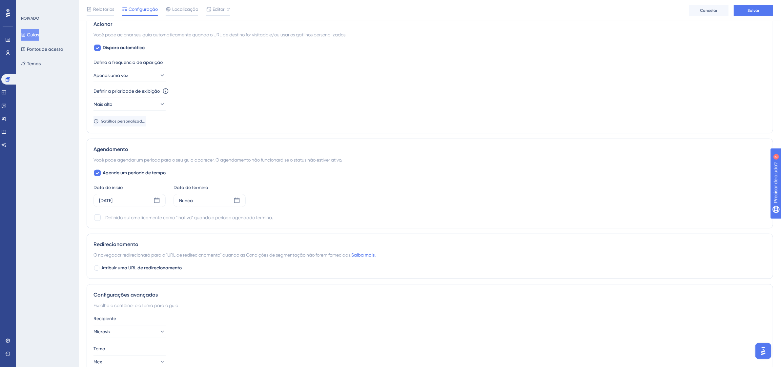
scroll to position [286, 0]
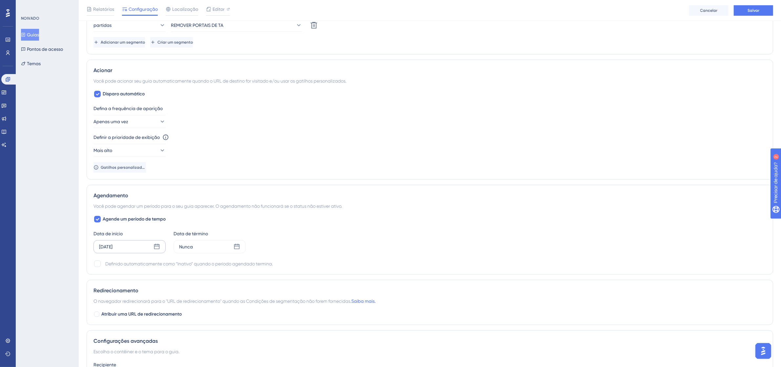
type input "https://linx-qa.microvix.com.br/lb-erpwebapp/gestao-financeira/conciliador-cart…"
click at [156, 247] on icon at bounding box center [157, 247] width 6 height 6
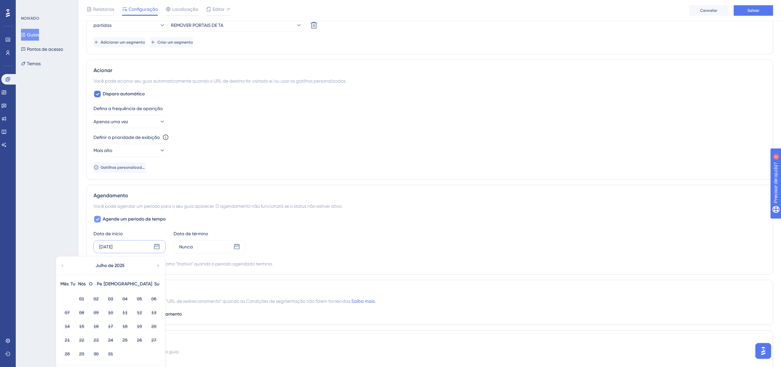
click at [98, 217] on div at bounding box center [97, 219] width 7 height 7
checkbox input "false"
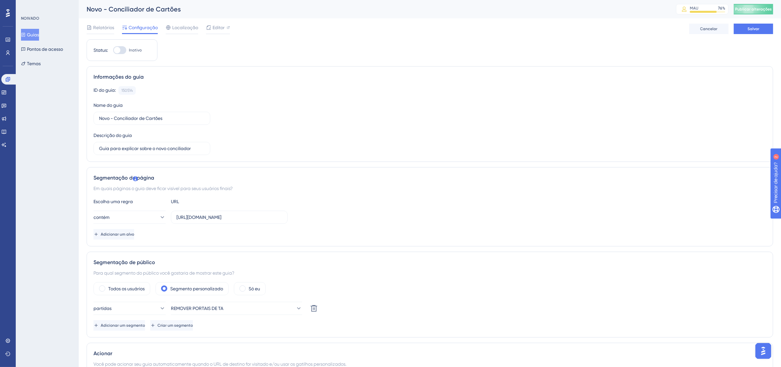
click at [124, 47] on div at bounding box center [119, 50] width 13 height 8
click at [113, 50] on input "Inativo" at bounding box center [113, 50] width 0 height 0
checkbox input "true"
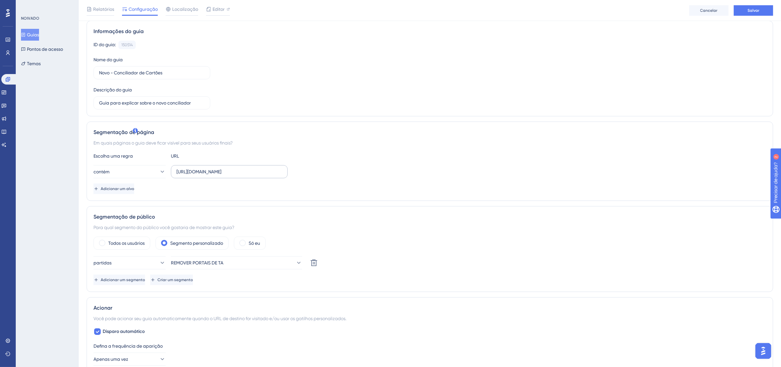
scroll to position [123, 0]
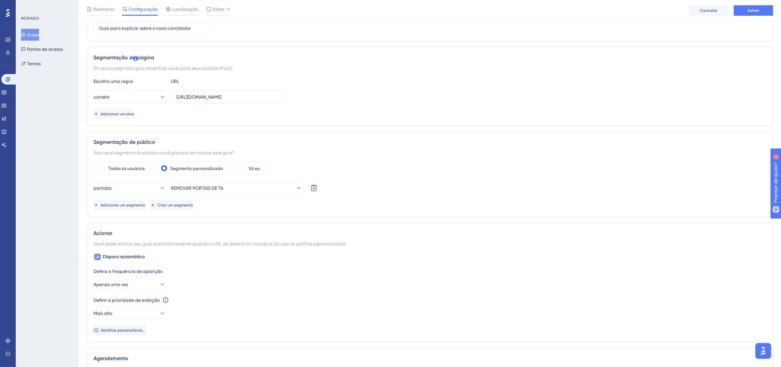
click at [143, 254] on span "Disparo automático" at bounding box center [124, 257] width 42 height 8
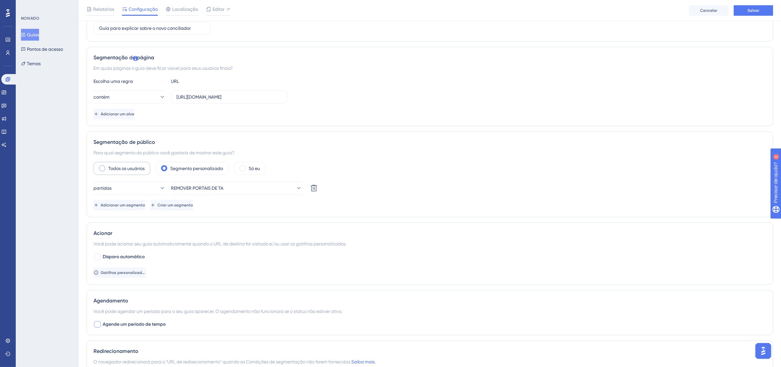
click at [127, 165] on div "Todos os usuários" at bounding box center [121, 168] width 57 height 13
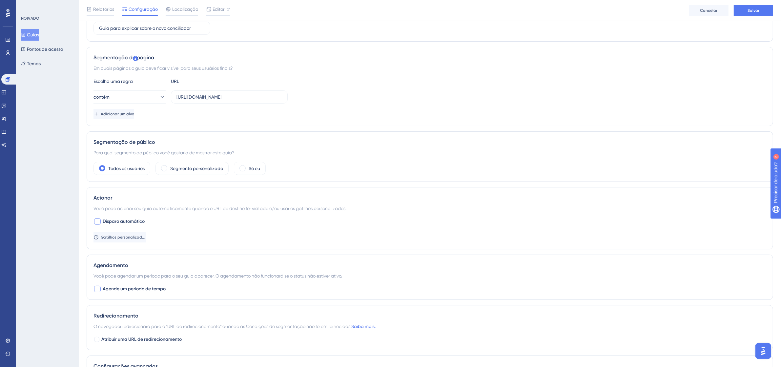
click at [130, 222] on font "Disparo automático" at bounding box center [124, 222] width 42 height 6
checkbox input "true"
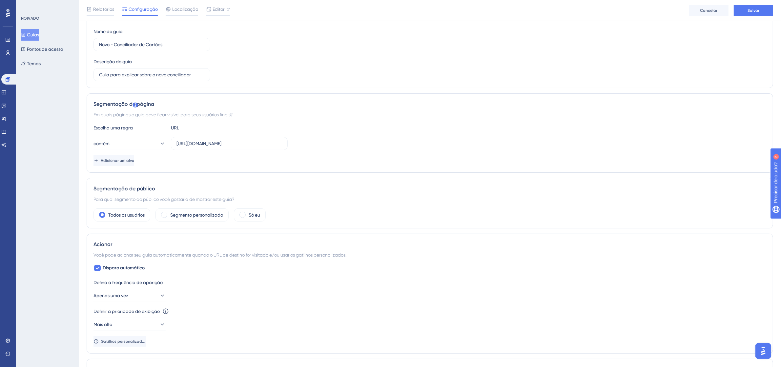
scroll to position [0, 0]
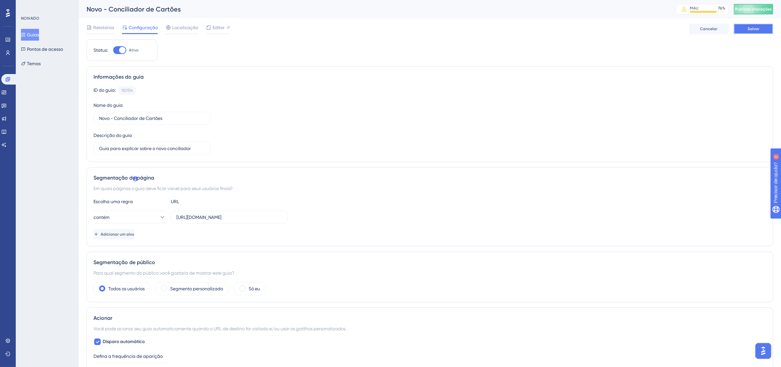
click at [766, 25] on button "Salvar" at bounding box center [752, 29] width 39 height 10
click at [217, 29] on font "Editor" at bounding box center [218, 27] width 12 height 5
click at [213, 217] on input "https://linx-qa.microvix.com.br/lb-erpwebapp/gestao-financeira/conciliador-cart…" at bounding box center [229, 217] width 106 height 7
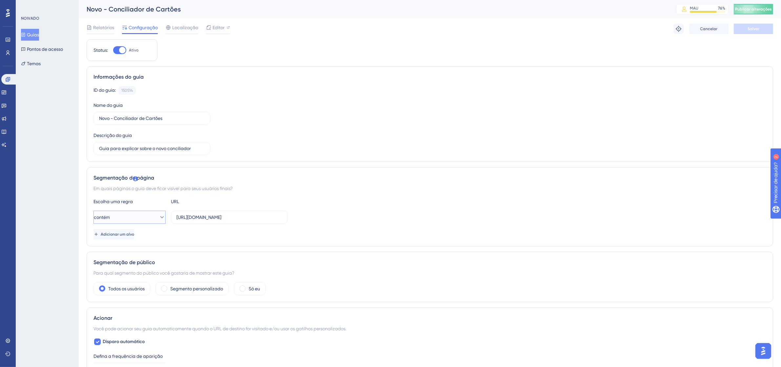
click at [120, 218] on button "contém" at bounding box center [129, 217] width 72 height 13
click at [139, 236] on div "é igual a é igual a" at bounding box center [129, 237] width 53 height 13
click at [227, 217] on input "https://linx-qa.microvix.com.br/lb-erpwebapp/gestao-financeira/conciliador-cart…" at bounding box center [229, 217] width 106 height 7
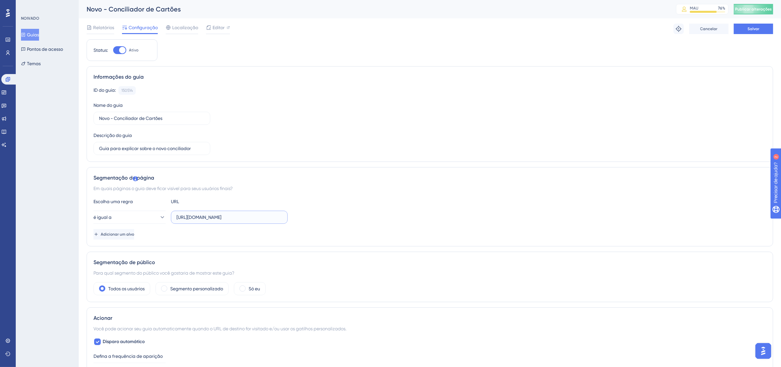
scroll to position [0, 104]
click at [749, 28] on font "Salvar" at bounding box center [753, 29] width 12 height 5
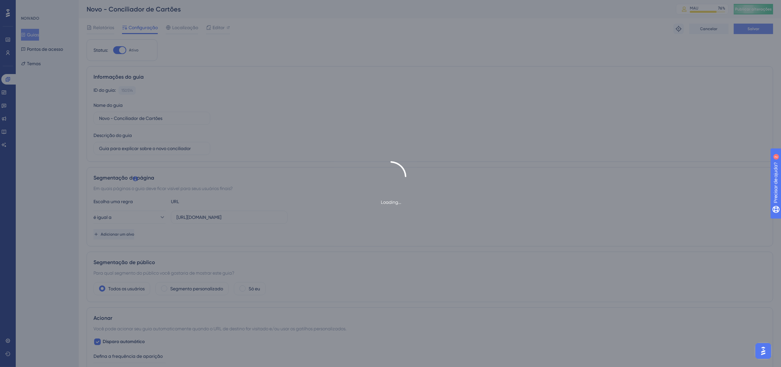
scroll to position [0, 0]
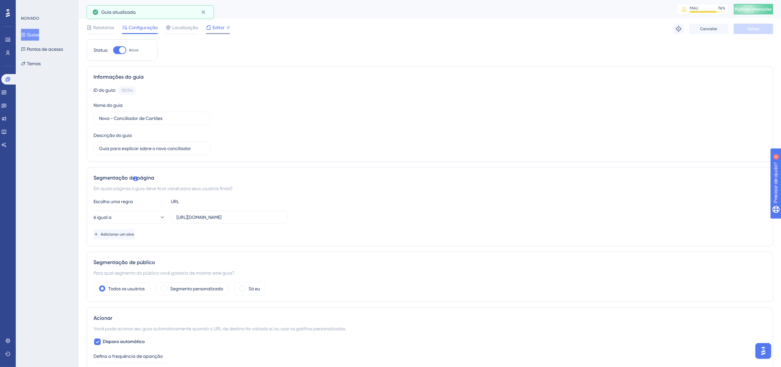
click at [221, 24] on span "Editor" at bounding box center [218, 28] width 12 height 8
drag, startPoint x: 5, startPoint y: 79, endPoint x: 38, endPoint y: 55, distance: 40.5
click at [5, 79] on icon at bounding box center [7, 79] width 5 height 5
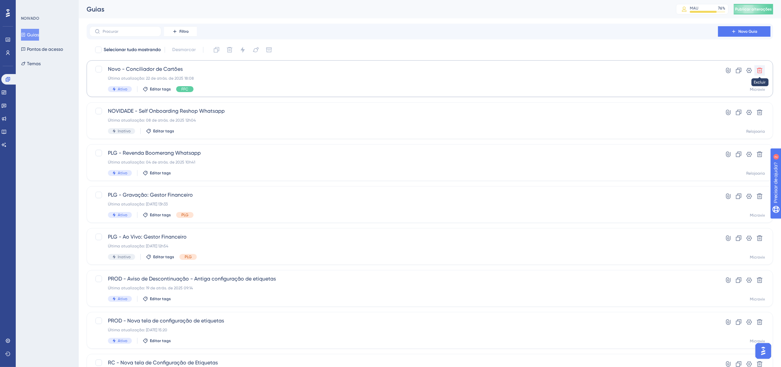
click at [763, 68] on button at bounding box center [759, 70] width 10 height 10
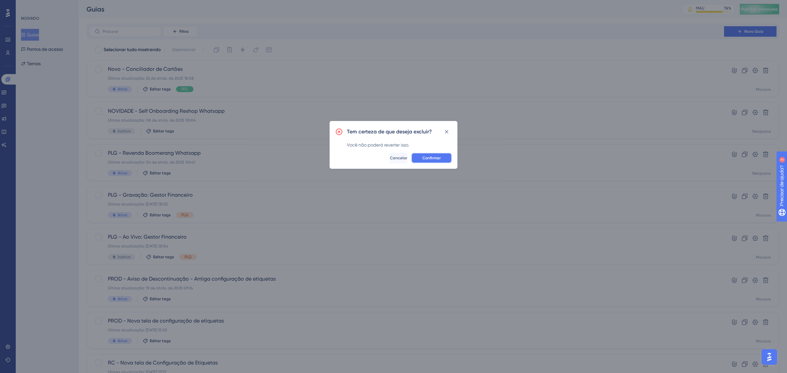
click at [436, 155] on button "Confirmar" at bounding box center [431, 158] width 41 height 10
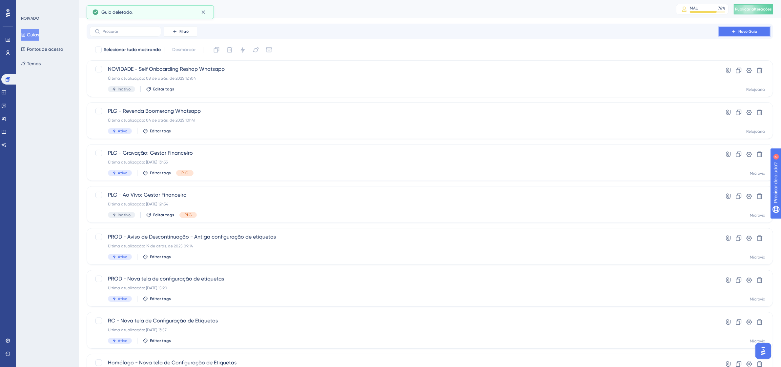
click at [760, 33] on button "Novo Guia" at bounding box center [744, 31] width 52 height 10
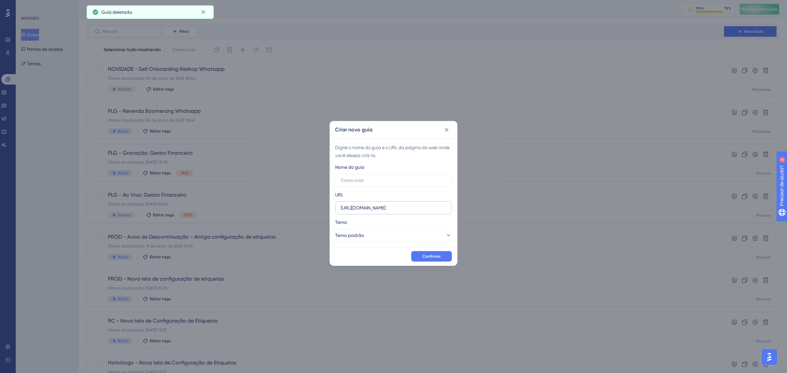
click at [379, 203] on label "https://linx-homologacao.microvix.com.br" at bounding box center [393, 207] width 117 height 13
click at [379, 204] on input "https://linx-homologacao.microvix.com.br" at bounding box center [394, 207] width 106 height 7
click at [379, 203] on label "https://linx-homologacao.microvix.com.br" at bounding box center [393, 207] width 117 height 13
click at [379, 204] on input "https://linx-homologacao.microvix.com.br" at bounding box center [394, 207] width 106 height 7
click at [379, 203] on label "https://linx-homologacao.microvix.com.br" at bounding box center [393, 207] width 117 height 13
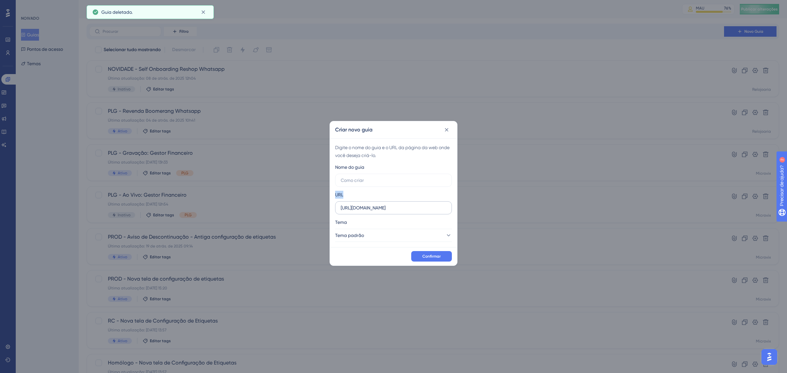
click at [379, 204] on input "https://linx-homologacao.microvix.com.br" at bounding box center [394, 207] width 106 height 7
click at [381, 209] on input "https://linx-homologacao.microvix.com.br" at bounding box center [394, 207] width 106 height 7
click at [404, 196] on div "URL https://linx-homologacao.microvix.com.br" at bounding box center [393, 203] width 117 height 24
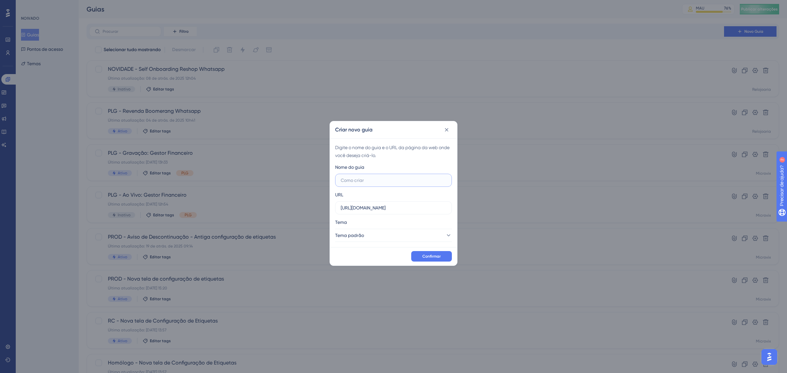
click at [372, 184] on input "text" at bounding box center [394, 180] width 106 height 7
type input "C"
type input "Conciliador de Cartões NOVO"
click at [384, 233] on button "Tema padrão" at bounding box center [393, 235] width 117 height 13
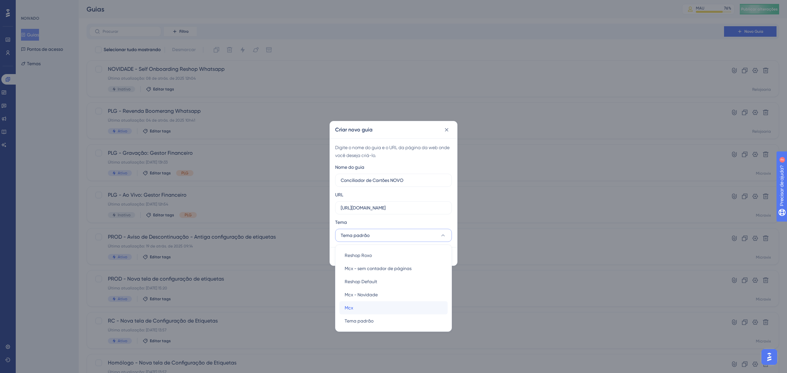
click at [401, 309] on div "Mcx Mcx" at bounding box center [394, 307] width 98 height 13
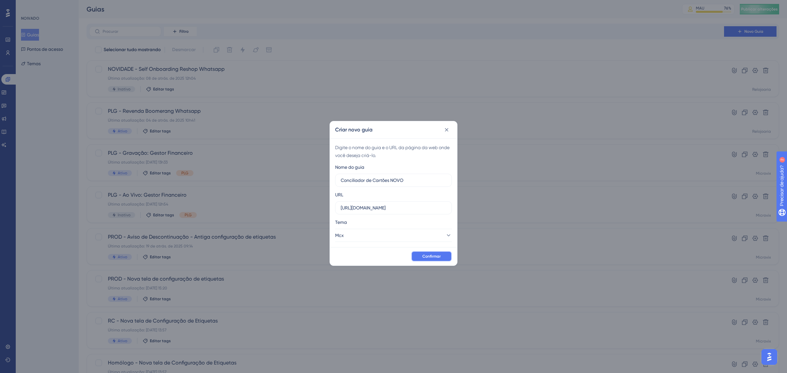
click at [438, 255] on font "Confirmar" at bounding box center [431, 256] width 18 height 5
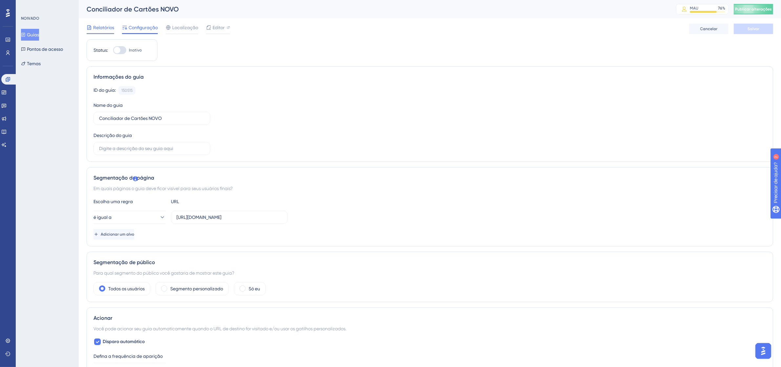
click at [105, 27] on font "Relatórios" at bounding box center [103, 27] width 21 height 5
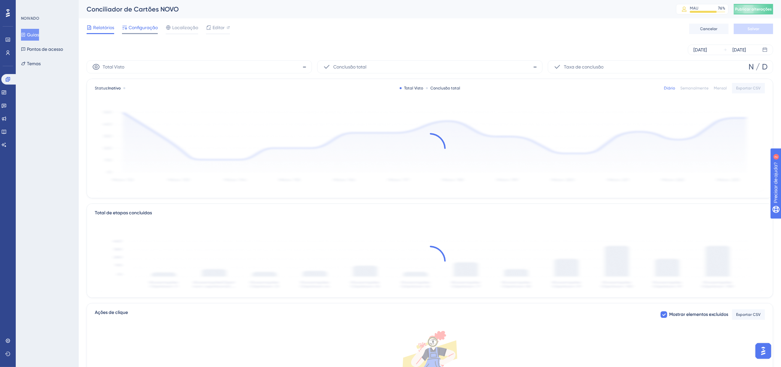
click at [141, 25] on font "Configuração" at bounding box center [143, 27] width 29 height 5
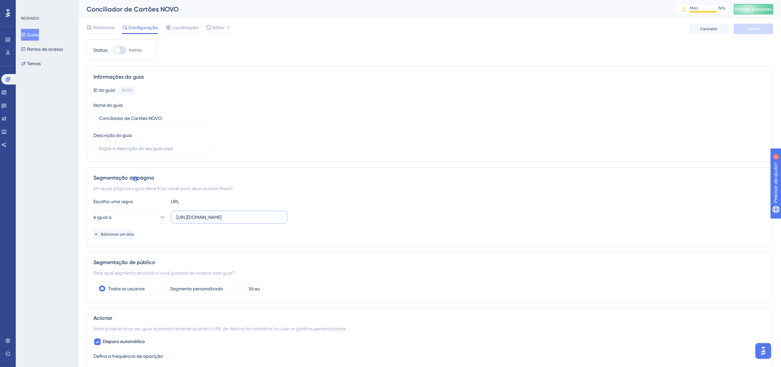
click at [238, 216] on input "https://linx-homologacao.microvix.com.br/" at bounding box center [229, 217] width 106 height 7
paste input "https://linx-qa.microvix.com.br/lb-erpwebapp/gestao-financeira/conciliador-cart…"
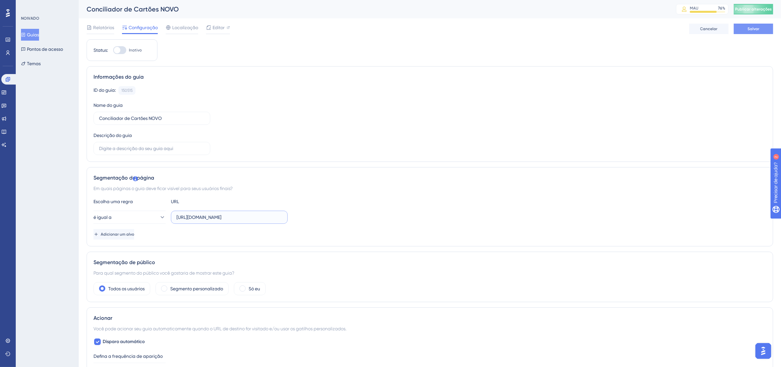
type input "https://linx-qa.microvix.com.br/lb-erpwebapp/gestao-financeira/conciliador-cart…"
click at [755, 29] on font "Salvar" at bounding box center [753, 29] width 12 height 5
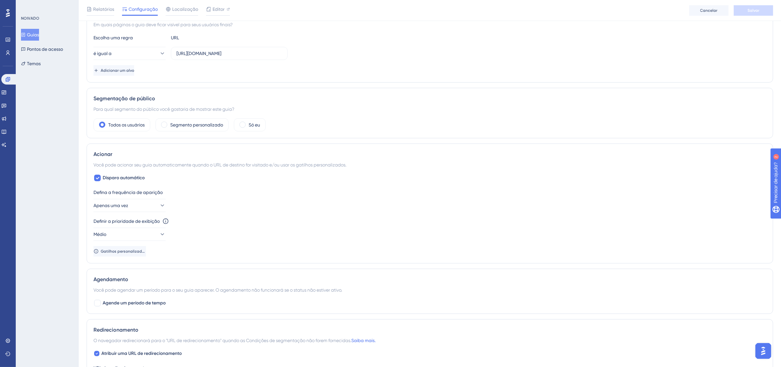
scroll to position [46, 0]
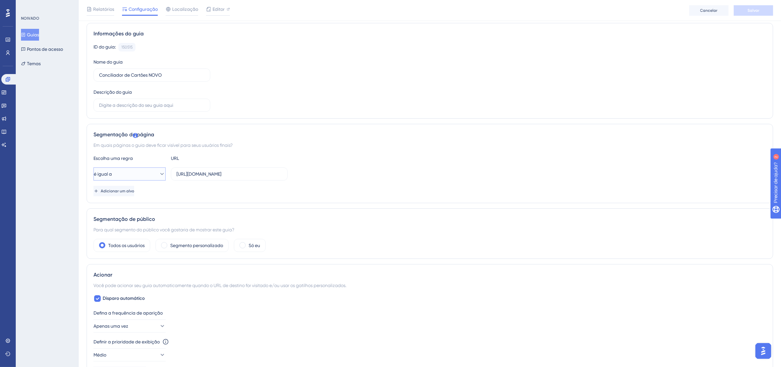
click at [129, 172] on button "é igual a" at bounding box center [129, 174] width 72 height 13
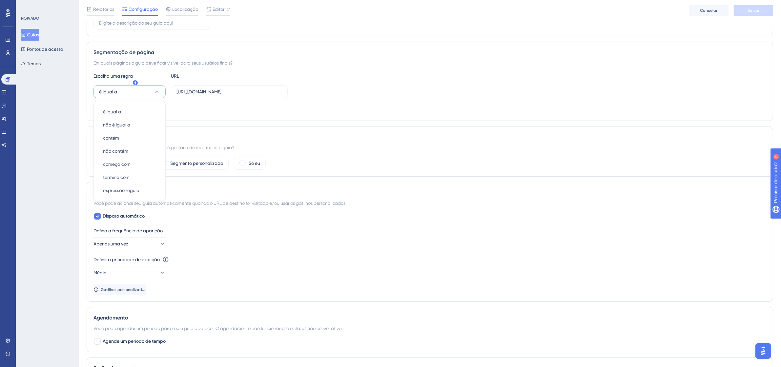
scroll to position [87, 0]
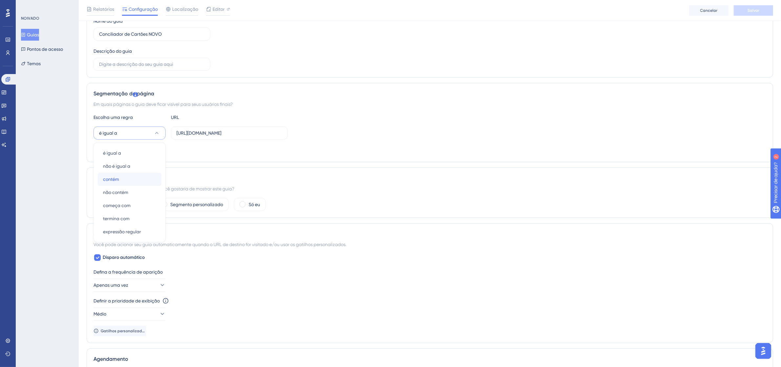
click at [133, 181] on div "contém contém" at bounding box center [129, 179] width 53 height 13
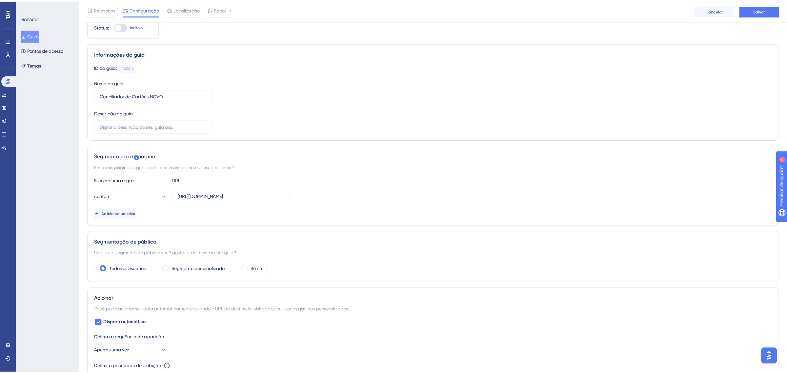
scroll to position [0, 0]
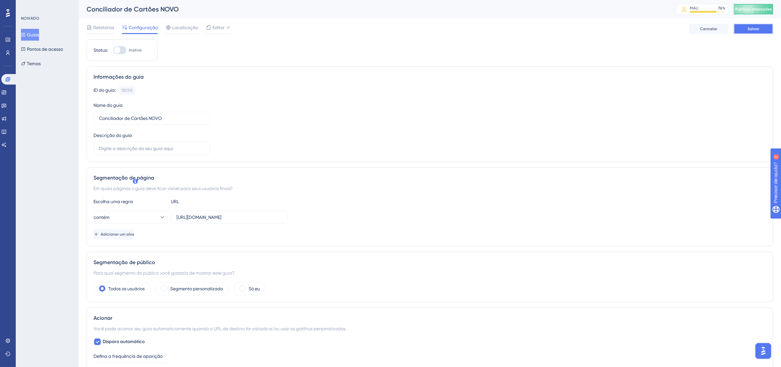
click at [761, 29] on button "Salvar" at bounding box center [752, 29] width 39 height 10
click at [222, 29] on font "Editor" at bounding box center [218, 27] width 12 height 5
click at [5, 82] on link at bounding box center [9, 79] width 16 height 10
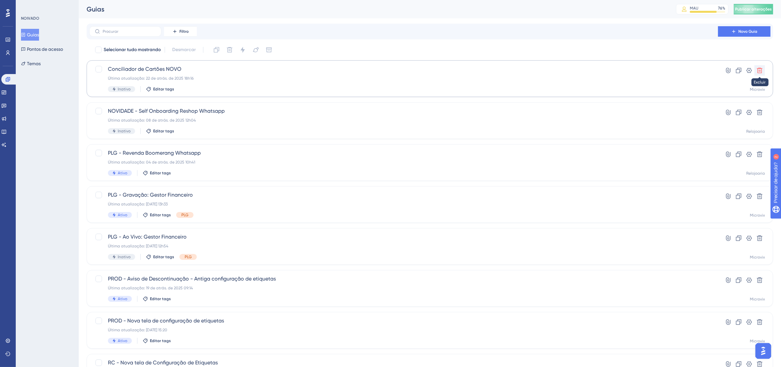
click at [760, 72] on icon at bounding box center [759, 70] width 7 height 7
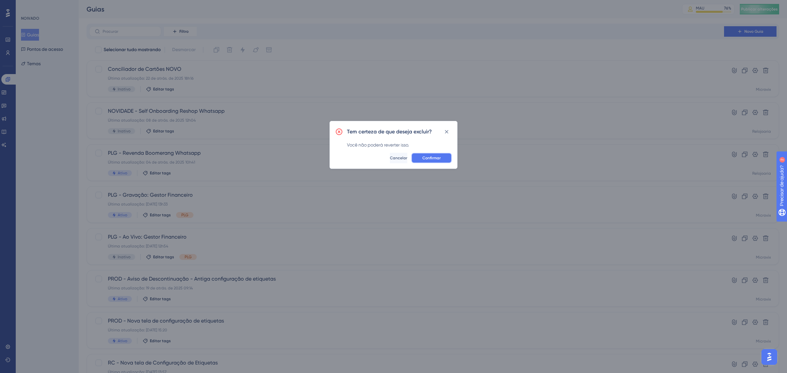
click at [434, 156] on font "Confirmar" at bounding box center [431, 158] width 18 height 5
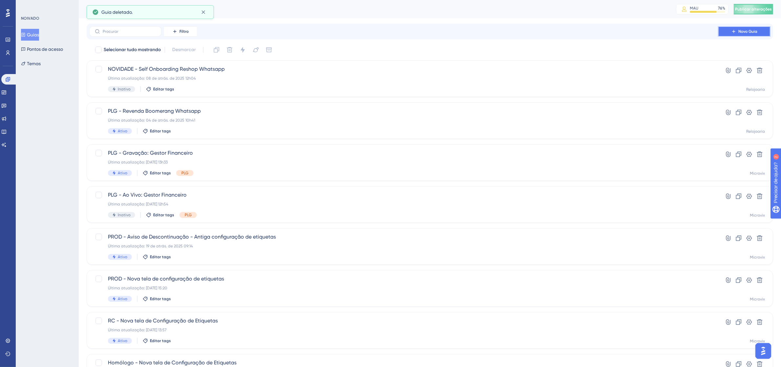
click at [747, 30] on font "Novo Guia" at bounding box center [747, 31] width 19 height 5
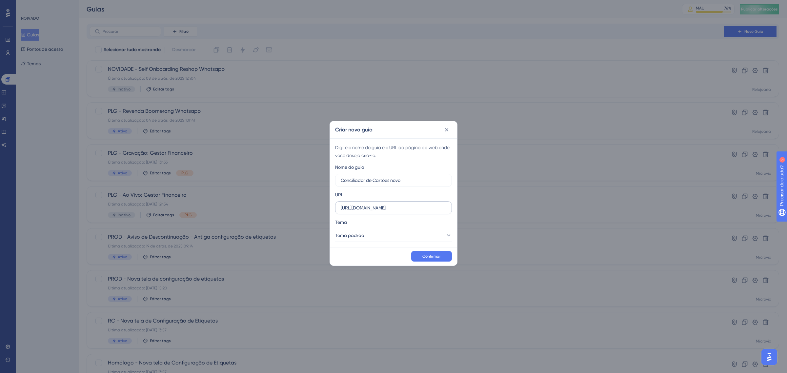
type input "Conciliador de Cartões novo"
click at [416, 207] on input "https://linx-homologacao.microvix.com.br" at bounding box center [394, 207] width 106 height 7
paste input "qa.microvix.com.br/lb-erpwebapp/gestao-financeira/conciliador-cartoes/dashboard"
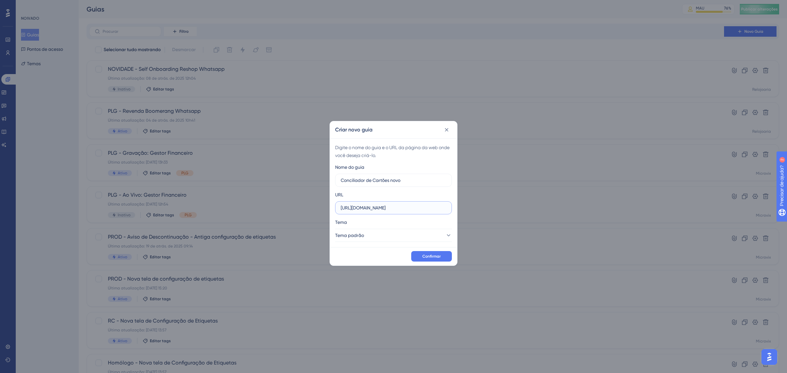
scroll to position [0, 104]
type input "https://linx-qa.microvix.com.br/lb-erpwebapp/gestao-financeira/conciliador-cart…"
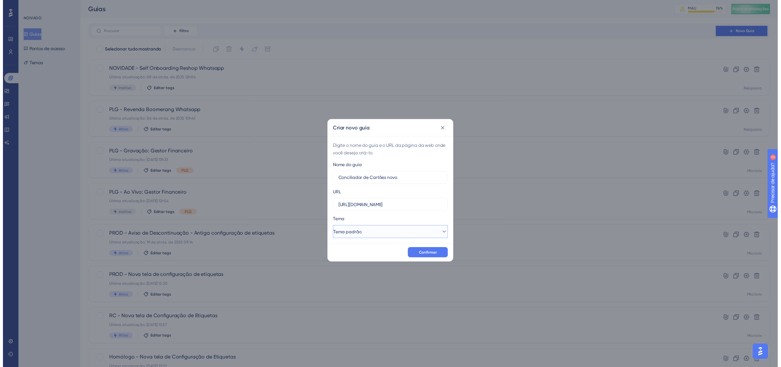
scroll to position [0, 0]
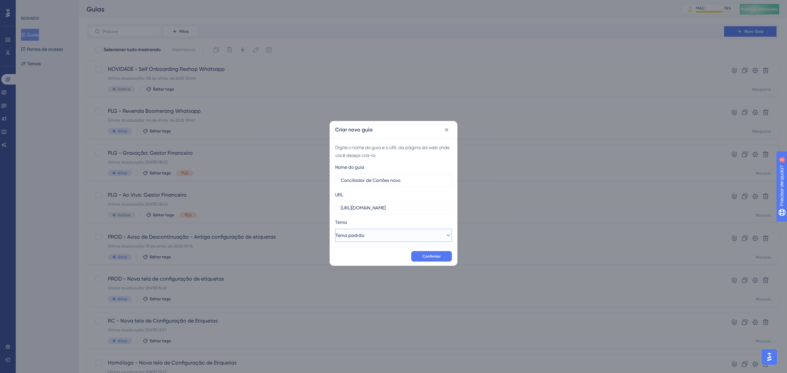
click at [382, 236] on button "Tema padrão" at bounding box center [393, 235] width 117 height 13
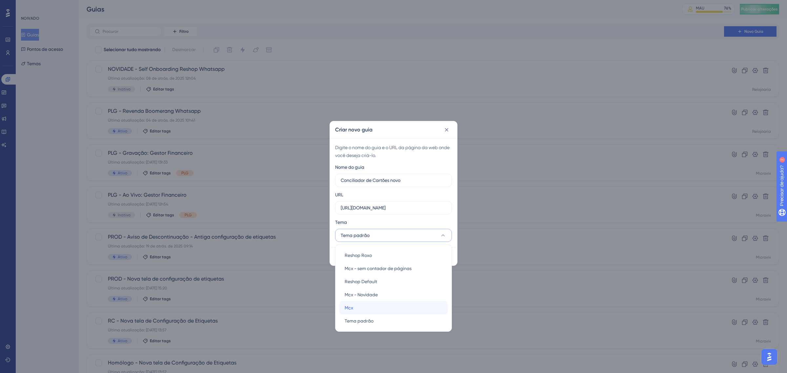
click at [381, 304] on div "Mcx Mcx" at bounding box center [394, 307] width 98 height 13
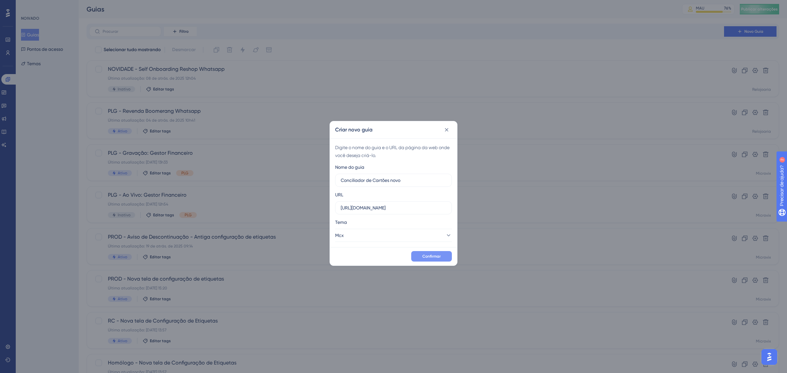
click at [437, 254] on font "Confirmar" at bounding box center [431, 256] width 18 height 5
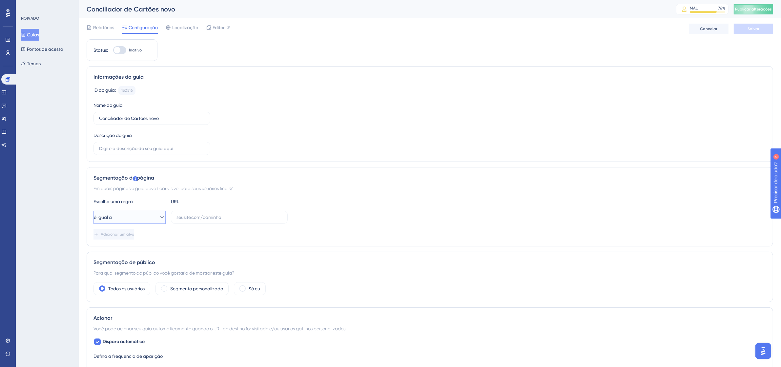
click at [133, 211] on button "é igual a" at bounding box center [129, 217] width 72 height 13
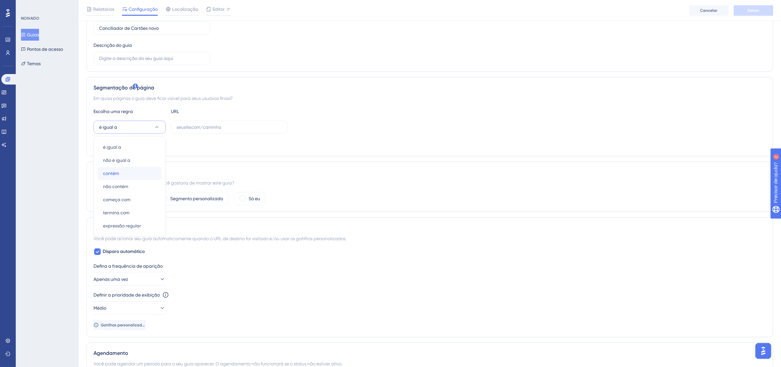
click at [124, 171] on div "contém contém" at bounding box center [129, 173] width 53 height 13
click at [205, 125] on input "text" at bounding box center [229, 127] width 106 height 7
paste input "https://linx-qa.microvix.com.br/lb-erpwebapp/gestao-financeira/conciliador-cart…"
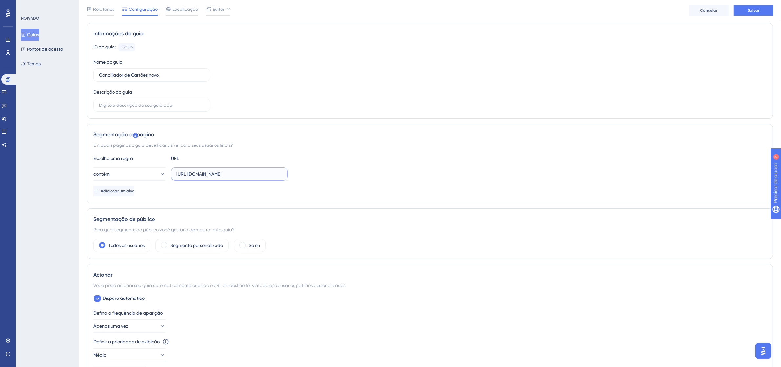
scroll to position [0, 0]
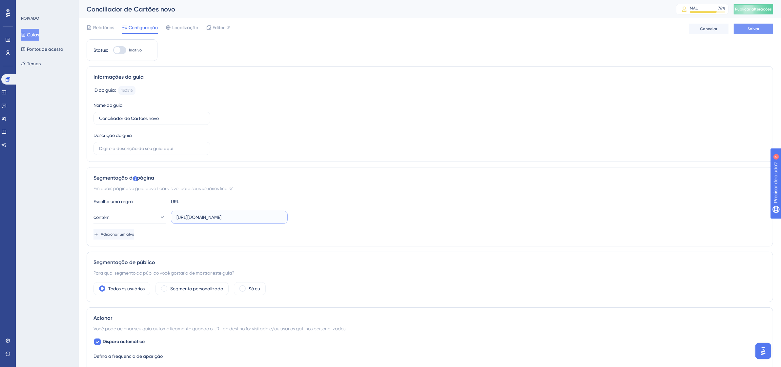
type input "https://linx-qa.microvix.com.br/lb-erpwebapp/gestao-financeira/conciliador-cart…"
click at [760, 29] on button "Salvar" at bounding box center [752, 29] width 39 height 10
click at [218, 27] on font "Editor" at bounding box center [218, 27] width 12 height 5
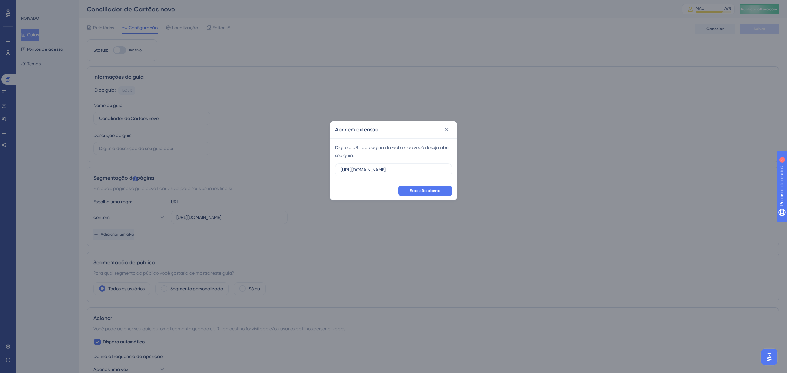
drag, startPoint x: 438, startPoint y: 168, endPoint x: 327, endPoint y: 163, distance: 111.2
click at [327, 163] on div "Abrir em extensão Digite a URL da página da web onde você deseja abrir seu guia…" at bounding box center [393, 186] width 787 height 373
type input "https://linx-qa.microvix.com.br/lb-erpwebapp/gestao-financeira/conciliador-cart…"
click at [422, 189] on font "Extensão aberta" at bounding box center [424, 191] width 31 height 5
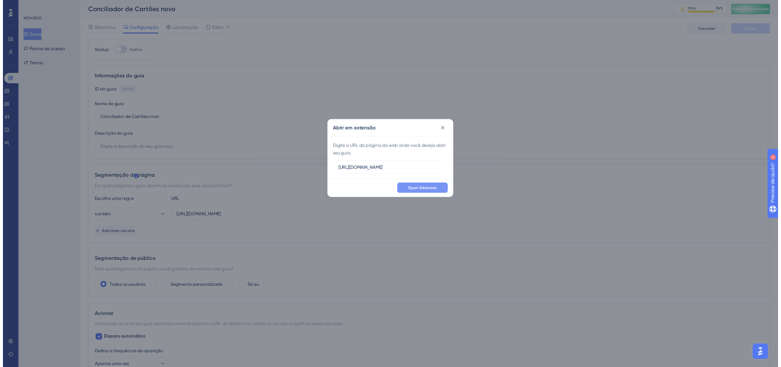
scroll to position [0, 0]
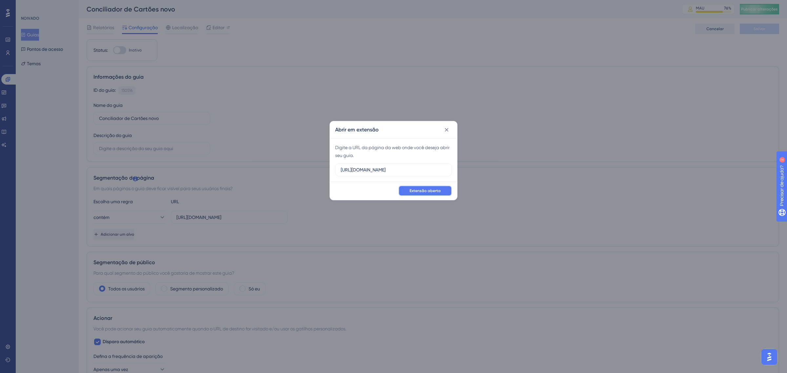
click at [432, 192] on font "Extensão aberta" at bounding box center [424, 191] width 31 height 5
click at [448, 133] on icon at bounding box center [446, 130] width 7 height 7
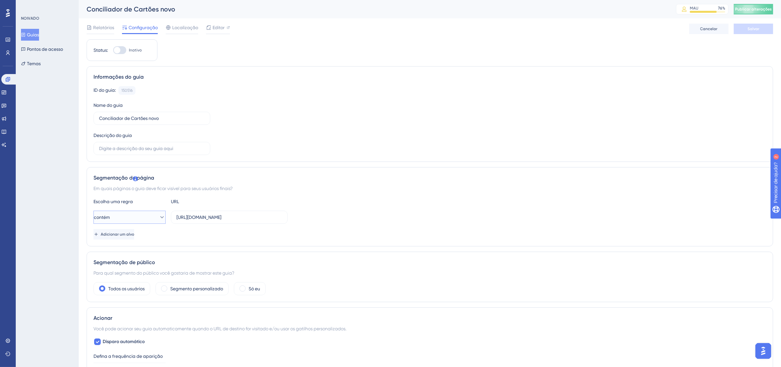
click at [148, 220] on button "contém" at bounding box center [129, 217] width 72 height 13
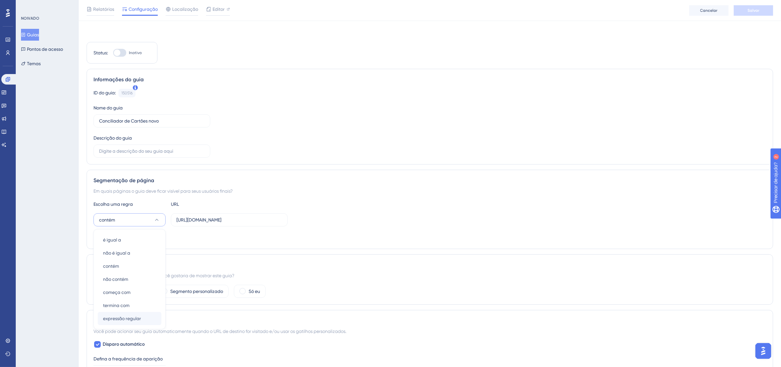
scroll to position [94, 0]
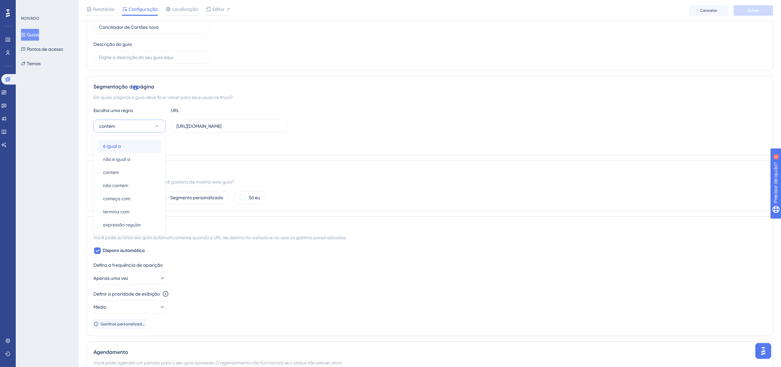
click at [127, 147] on div "é igual a é igual a" at bounding box center [129, 146] width 53 height 13
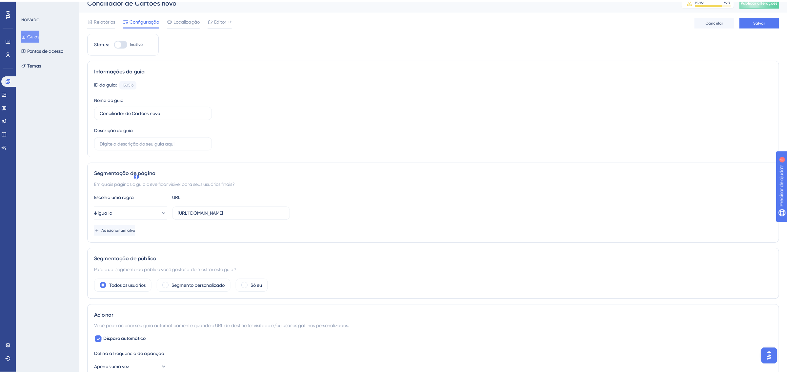
scroll to position [0, 0]
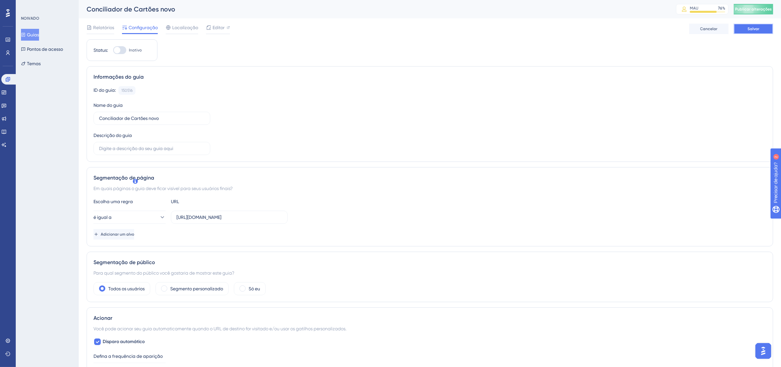
click at [754, 111] on div "Desempenho Usuários Noivado Widgets Opinião Atualizações de produtos Base de co…" at bounding box center [430, 342] width 702 height 685
click at [758, 30] on font "Salvar" at bounding box center [753, 29] width 12 height 5
click at [766, 8] on font "Publicar alterações" at bounding box center [753, 9] width 37 height 5
click at [223, 30] on font "Editor" at bounding box center [218, 27] width 12 height 5
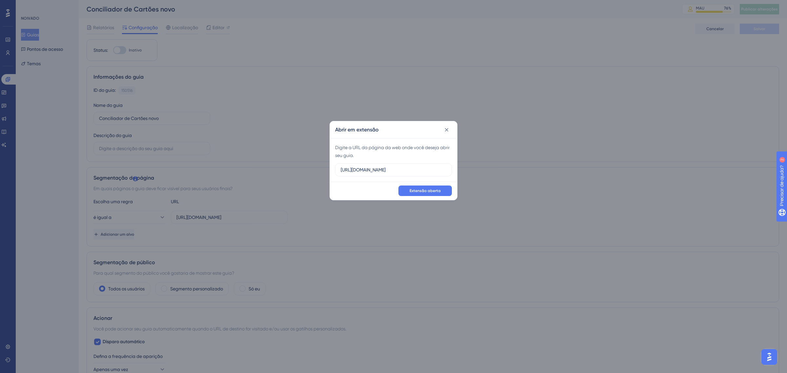
drag, startPoint x: 439, startPoint y: 168, endPoint x: 334, endPoint y: 171, distance: 104.9
click at [284, 164] on div "Abrir em extensão Digite a URL da página da web onde você deseja abrir seu guia…" at bounding box center [393, 186] width 787 height 373
click at [397, 168] on input "text" at bounding box center [394, 169] width 106 height 7
paste input "https://linx-qa.microvix.com.br/lb-erpwebapp/gestao-financeira/conciliador-cart…"
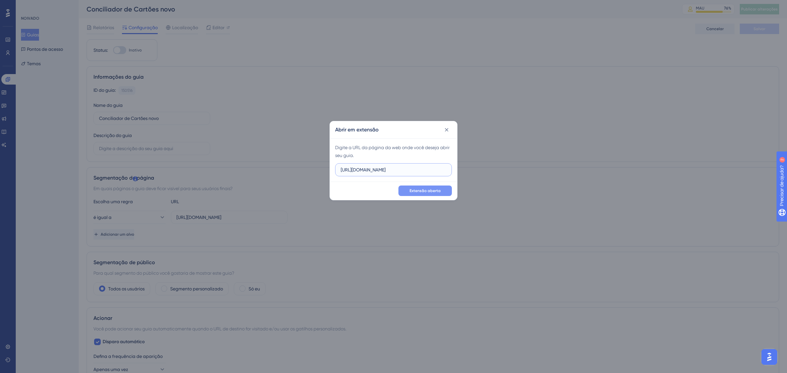
type input "https://linx-qa.microvix.com.br/lb-erpwebapp/gestao-financeira/conciliador-cart…"
click at [441, 189] on button "Extensão aberta" at bounding box center [424, 191] width 53 height 10
click at [448, 128] on icon at bounding box center [446, 130] width 7 height 7
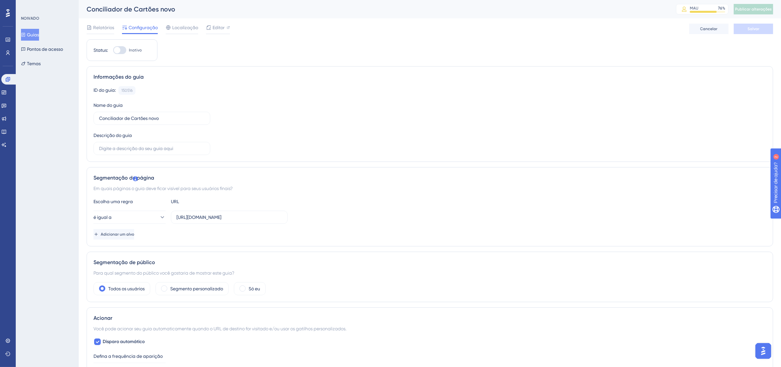
click at [125, 49] on div at bounding box center [119, 50] width 13 height 8
click at [113, 50] on input "Inativo" at bounding box center [113, 50] width 0 height 0
checkbox input "false"
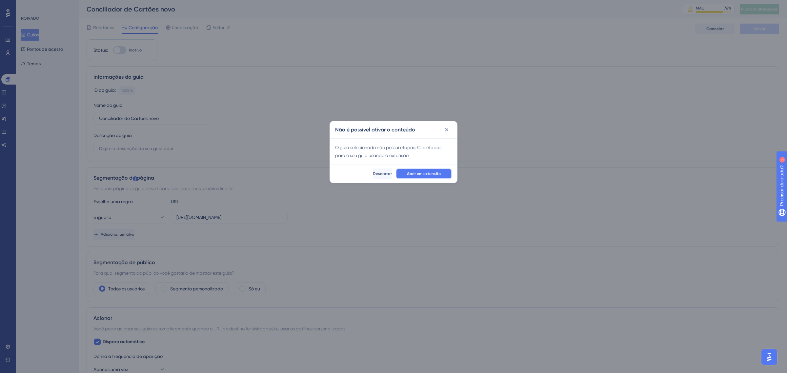
click at [434, 172] on font "Abrir em extensão" at bounding box center [424, 173] width 34 height 5
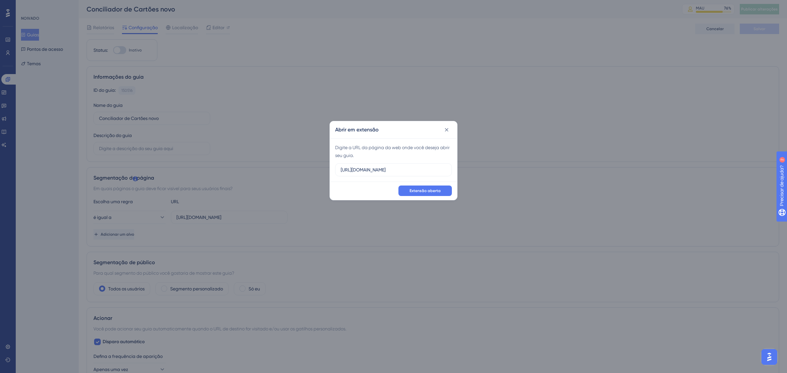
click at [438, 162] on div "Digite a URL da página da web onde você deseja abrir seu guia. https://linx-hom…" at bounding box center [393, 159] width 127 height 43
drag, startPoint x: 435, startPoint y: 171, endPoint x: 315, endPoint y: 172, distance: 120.3
click at [315, 172] on div "Abrir em extensão Digite a URL da página da web onde você deseja abrir seu guia…" at bounding box center [393, 186] width 787 height 373
paste input "qa.microvix.com.br/lb-erpwebapp/gestao-financeira/conciliador-cartoes/dashboard"
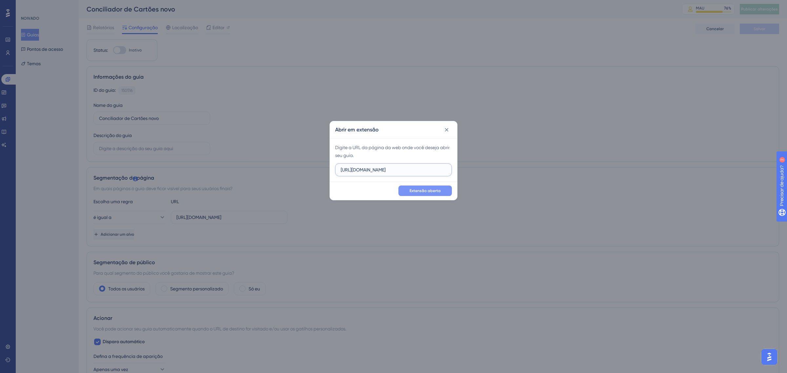
type input "https://linx-qa.microvix.com.br/lb-erpwebapp/gestao-financeira/conciliador-cart…"
click at [437, 192] on font "Extensão aberta" at bounding box center [424, 191] width 31 height 5
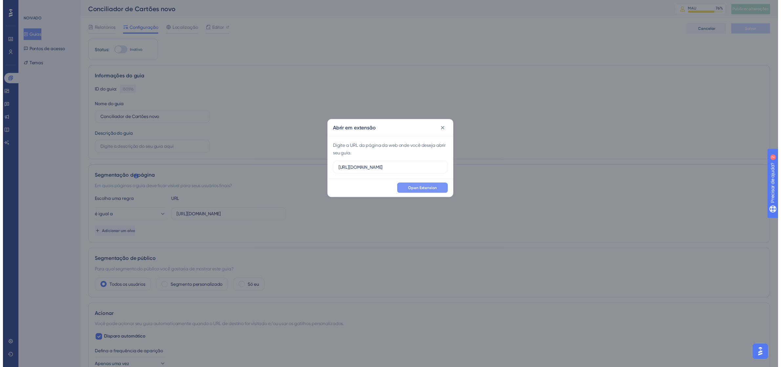
scroll to position [0, 0]
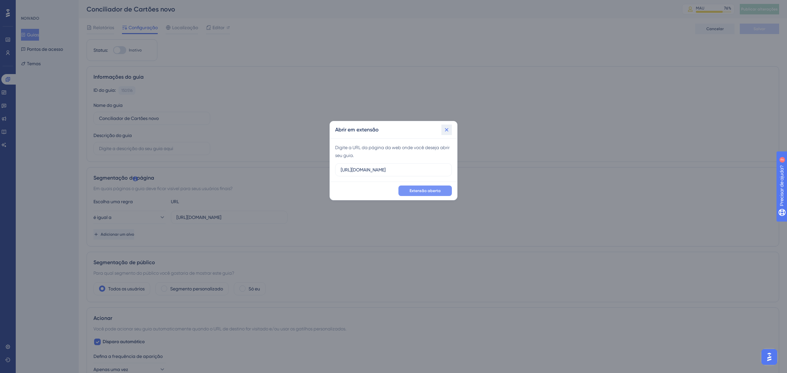
click at [447, 126] on button at bounding box center [446, 130] width 10 height 10
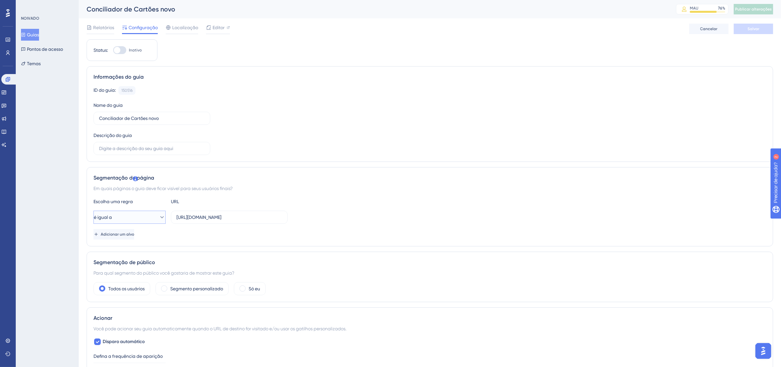
click at [147, 220] on button "é igual a" at bounding box center [129, 217] width 72 height 13
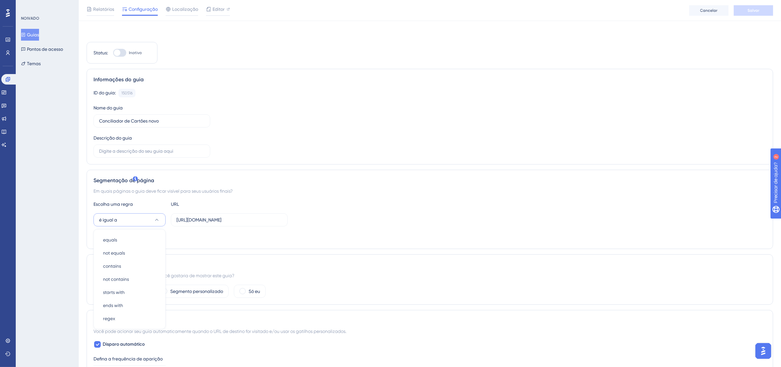
scroll to position [94, 0]
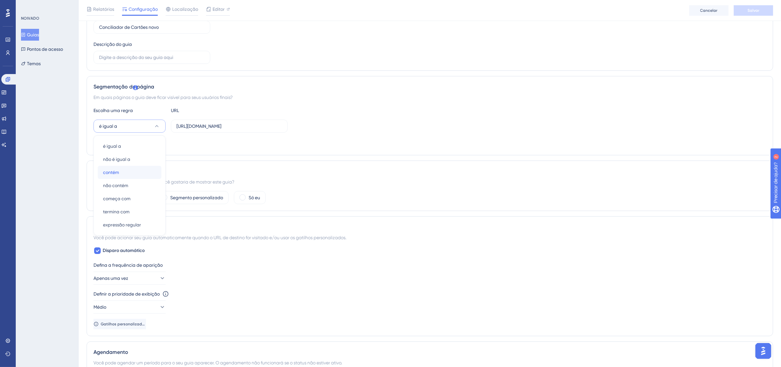
click at [125, 169] on div "contém contém" at bounding box center [129, 172] width 53 height 13
click at [125, 137] on div "Escolha uma regra URL contém https://linx-qa.microvix.com.br/lb-erpwebapp/gesta…" at bounding box center [429, 128] width 672 height 42
click at [127, 139] on button "Adicionar um alvo" at bounding box center [114, 143] width 42 height 10
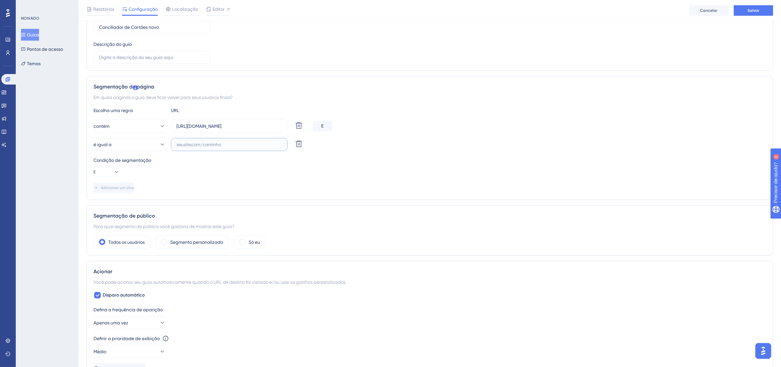
click at [230, 143] on input "text" at bounding box center [229, 144] width 106 height 7
paste input "https://linx-qa.microvix.com.br/lb-erpwebapp/gestao-financeira/conciliador-cart…"
type input "https://linx-qa.microvix.com.br/lb-erpwebapp/gestao-financeira/conciliador-cart…"
click at [104, 179] on div "Escolha uma regra URL contém https://linx-qa.microvix.com.br/lb-erpwebapp/gesta…" at bounding box center [429, 150] width 672 height 87
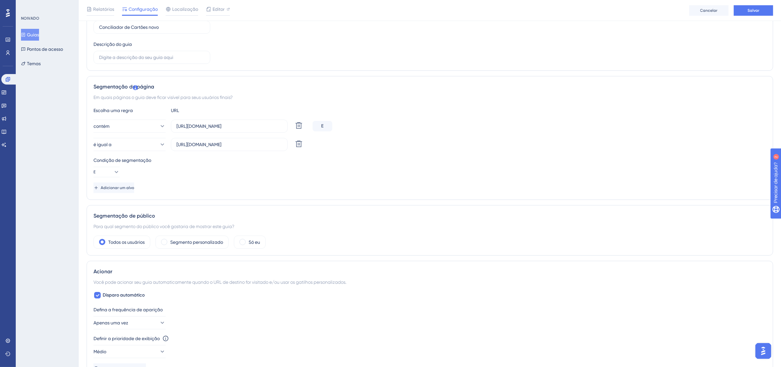
scroll to position [0, 0]
click at [113, 170] on icon at bounding box center [116, 172] width 7 height 7
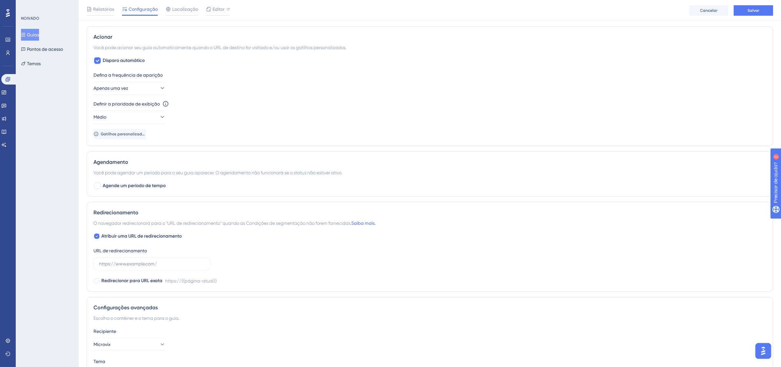
scroll to position [90, 0]
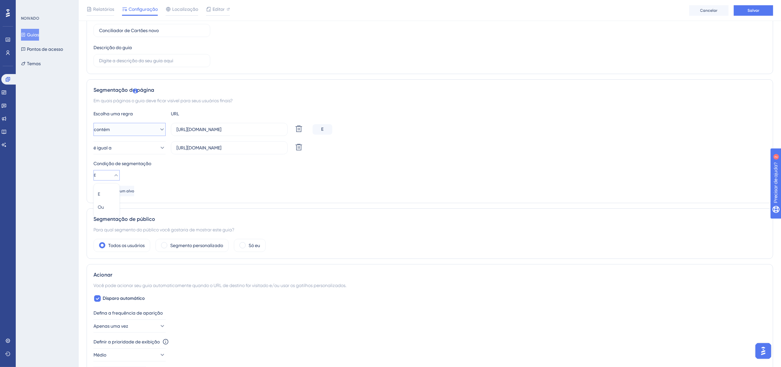
click at [146, 127] on button "contém" at bounding box center [129, 129] width 72 height 13
click at [125, 153] on div "é igual a é igual a" at bounding box center [129, 149] width 53 height 13
click at [244, 128] on input "https://linx-qa.microvix.com.br/lb-erpwebapp/gestao-financeira/conciliador-cart…" at bounding box center [229, 129] width 106 height 7
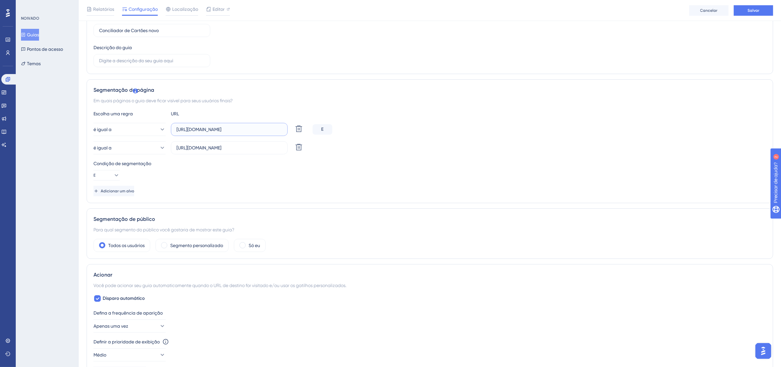
paste input "gestor_web/webapp/abrir_pagina_externa_frame.asp?url=https%3A%2F%2Flinx%2Dqa%2E…"
type input "https://linx-qa.microvix.com.br/gestor_web/webapp/abrir_pagina_externa_frame.as…"
click at [152, 151] on button "é igual a" at bounding box center [129, 147] width 72 height 13
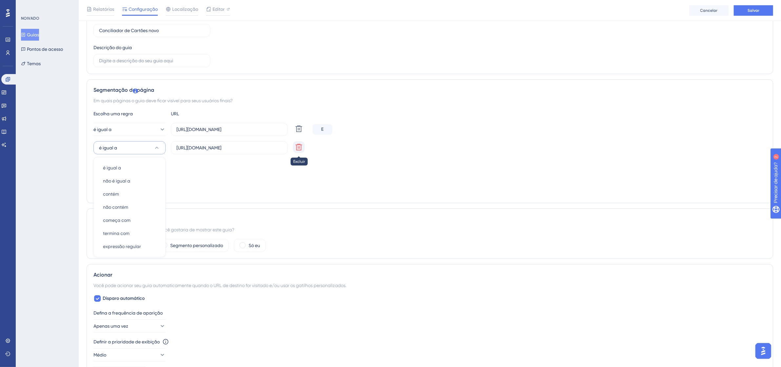
click at [296, 132] on icon at bounding box center [298, 129] width 7 height 7
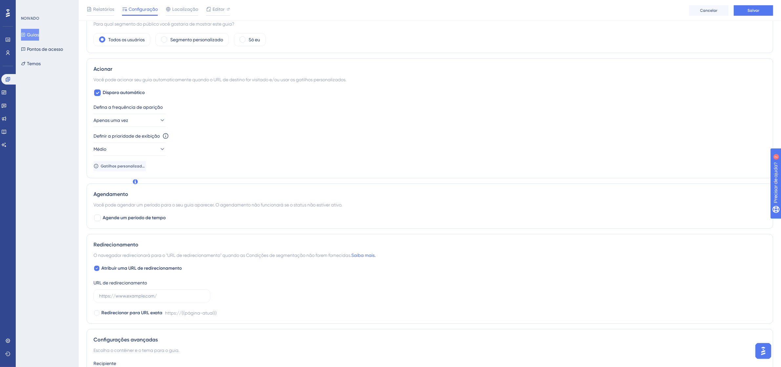
scroll to position [254, 0]
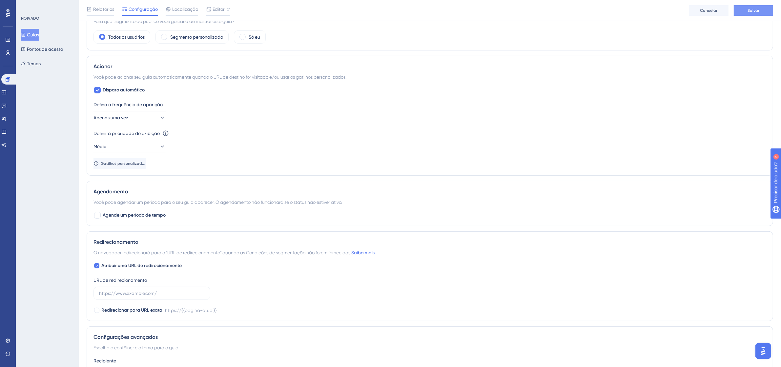
click at [753, 9] on font "Salvar" at bounding box center [753, 10] width 12 height 5
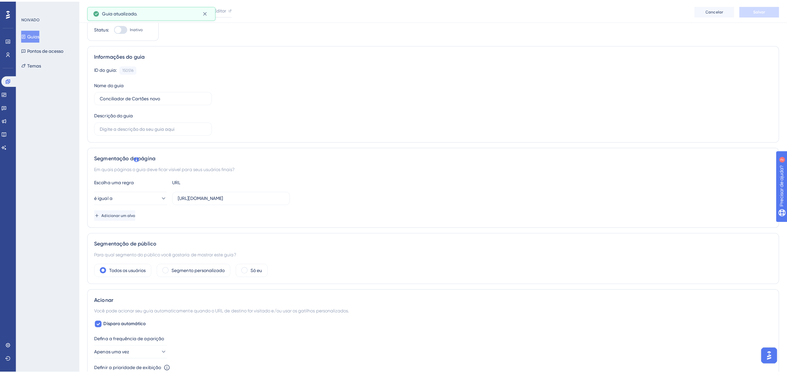
scroll to position [0, 0]
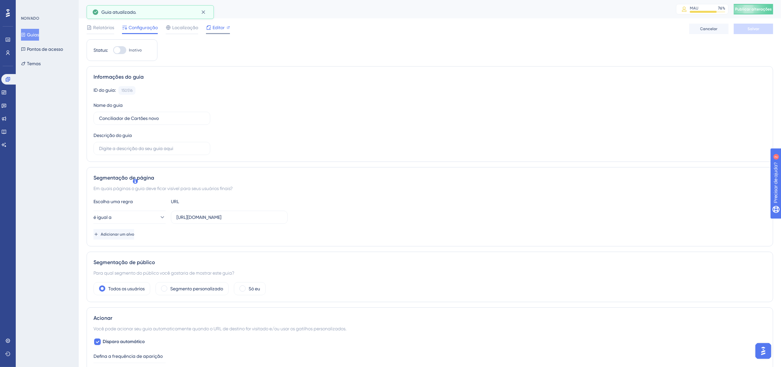
click at [220, 30] on font "Editor" at bounding box center [218, 27] width 12 height 5
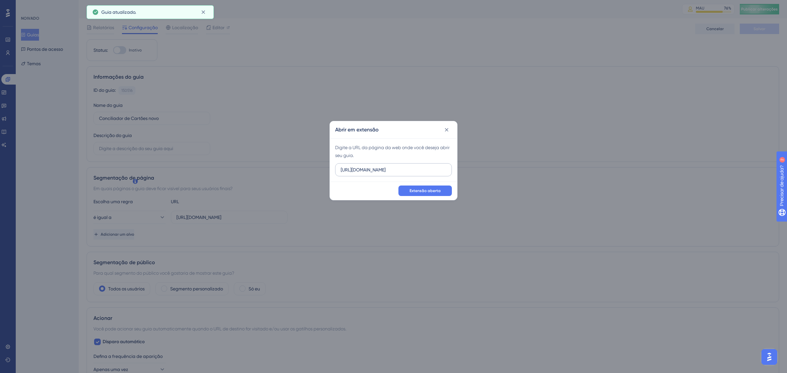
click at [416, 171] on input "https://linx-homologacao.microvix.com.br" at bounding box center [394, 169] width 106 height 7
type input "https://linx-qa.microvix.com.br/gestor_web/webapp/abrir_pagina_externa_frame.as…"
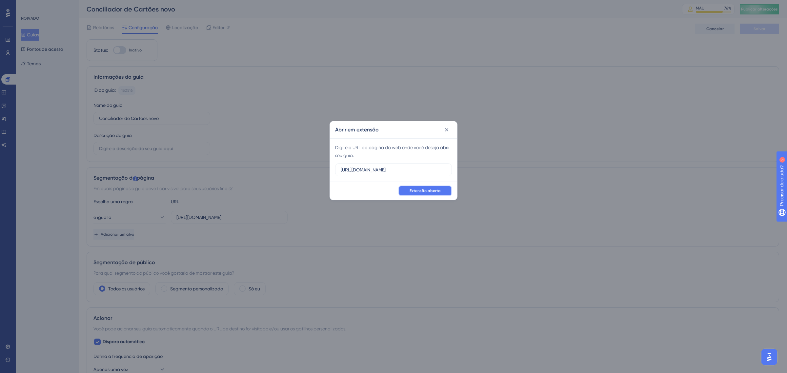
click at [423, 189] on font "Extensão aberta" at bounding box center [424, 191] width 31 height 5
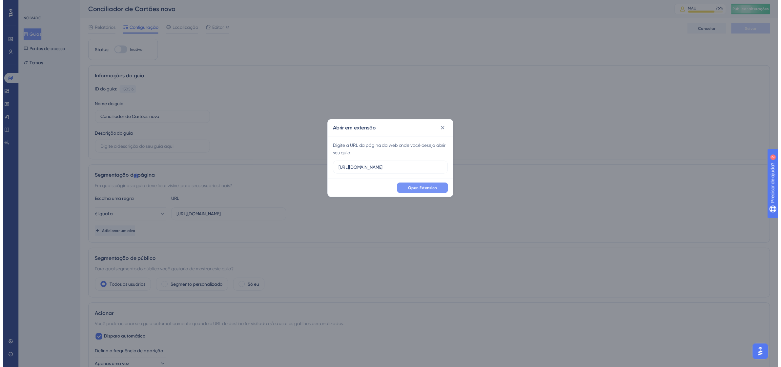
scroll to position [0, 0]
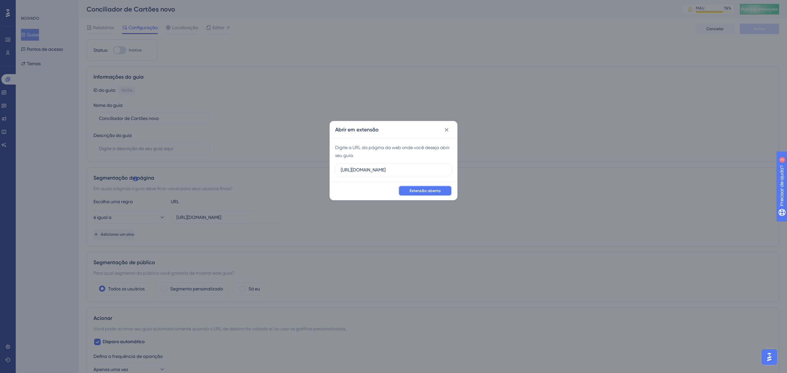
click at [435, 189] on font "Extensão aberta" at bounding box center [424, 191] width 31 height 5
click at [427, 189] on font "Extensão aberta" at bounding box center [424, 191] width 31 height 5
click at [448, 129] on icon at bounding box center [446, 130] width 7 height 7
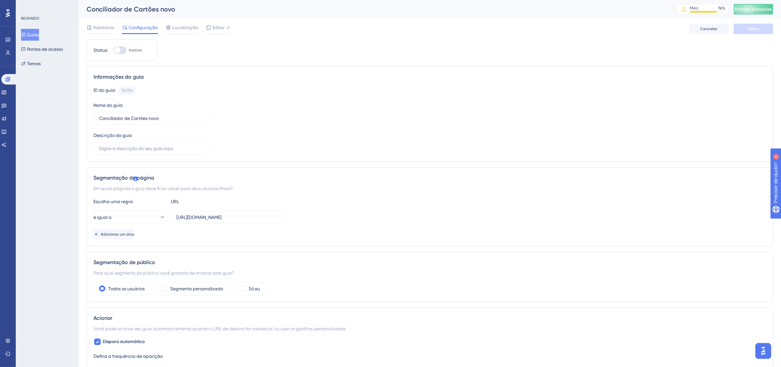
click at [125, 48] on div at bounding box center [119, 50] width 13 height 8
click at [113, 50] on input "Inativo" at bounding box center [113, 50] width 0 height 0
checkbox input "true"
click at [773, 9] on button "Publicar alterações" at bounding box center [752, 9] width 39 height 10
click at [763, 31] on button "Salvar" at bounding box center [752, 29] width 39 height 10
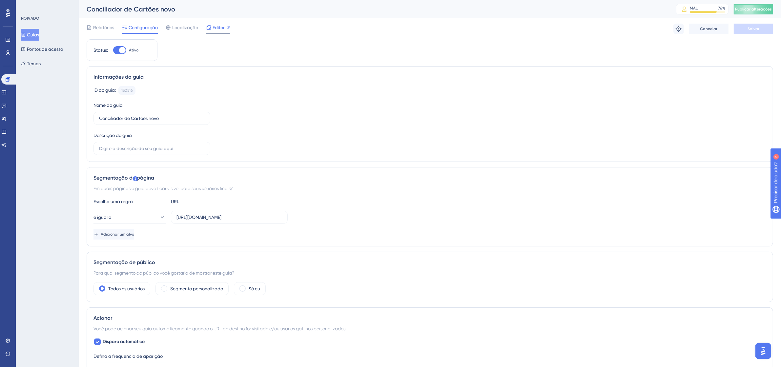
click at [225, 25] on div "Editor" at bounding box center [218, 28] width 24 height 8
click at [223, 25] on font "Editor" at bounding box center [218, 27] width 12 height 5
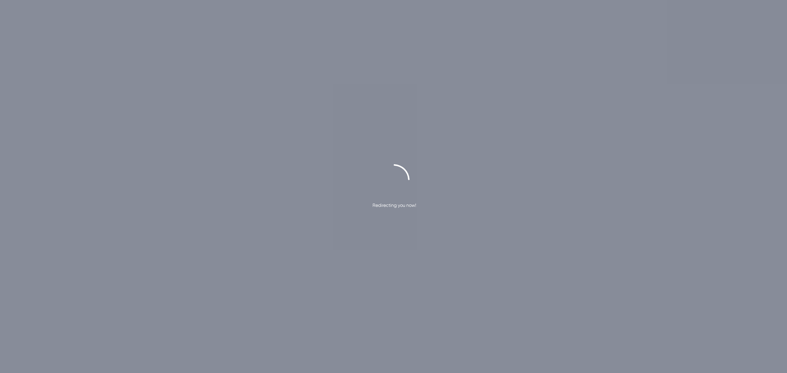
click at [153, 30] on div "Redirecting you now!" at bounding box center [393, 186] width 787 height 373
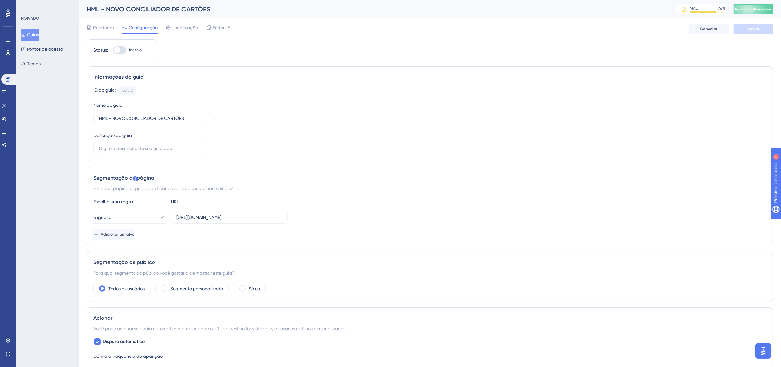
click at [35, 33] on font "Guias" at bounding box center [33, 34] width 12 height 5
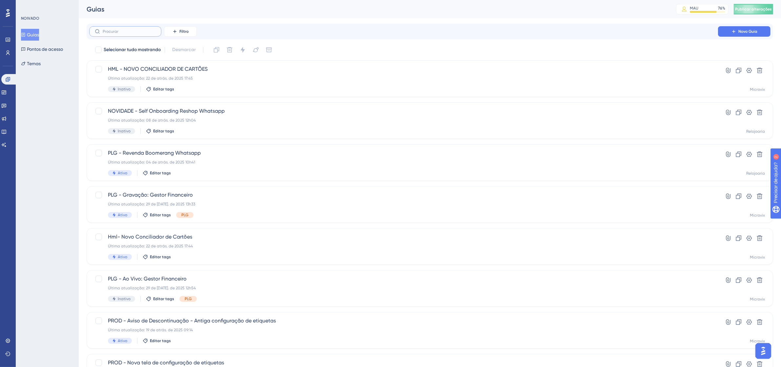
click at [140, 30] on input "text" at bounding box center [129, 31] width 53 height 5
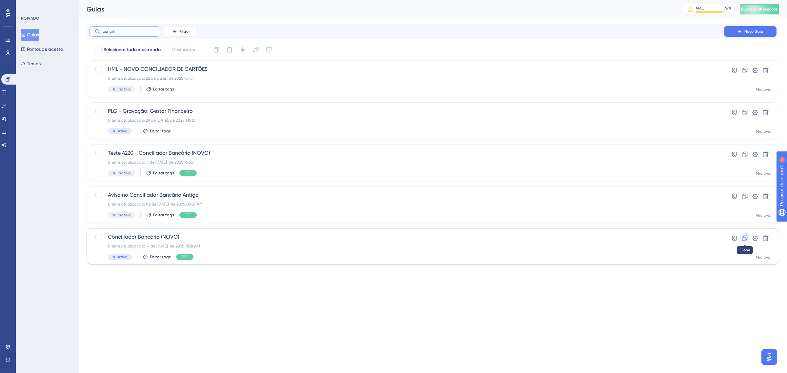
type input "concili"
click at [743, 237] on icon at bounding box center [744, 238] width 7 height 7
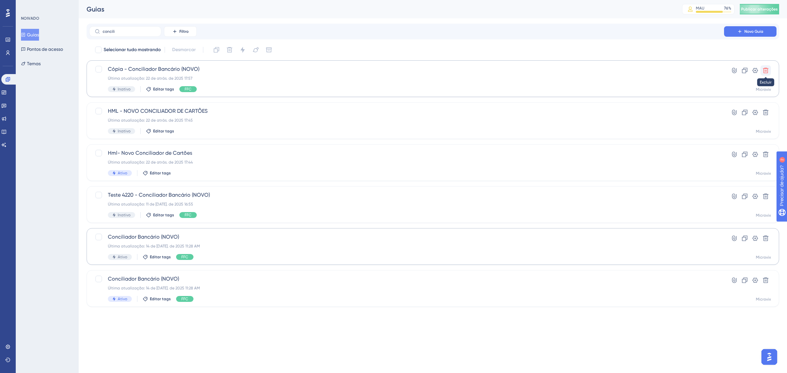
click at [764, 73] on icon at bounding box center [766, 71] width 6 height 6
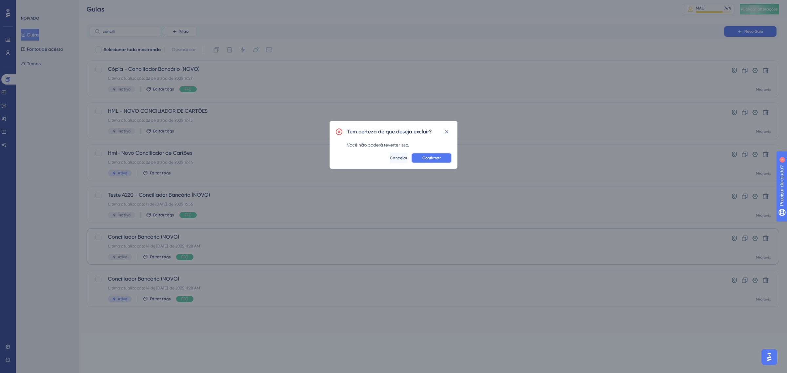
click at [436, 156] on font "Confirmar" at bounding box center [431, 158] width 18 height 5
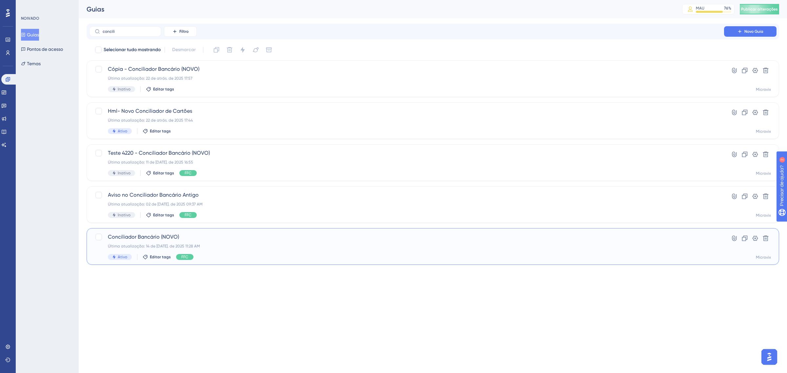
click at [277, 246] on div "Última atualização: 14 de jul. de 2025 11:28 AM" at bounding box center [406, 246] width 597 height 5
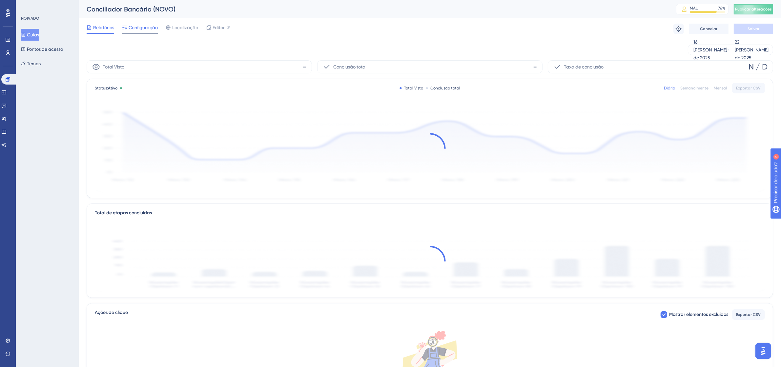
click at [148, 30] on font "Configuração" at bounding box center [143, 27] width 29 height 5
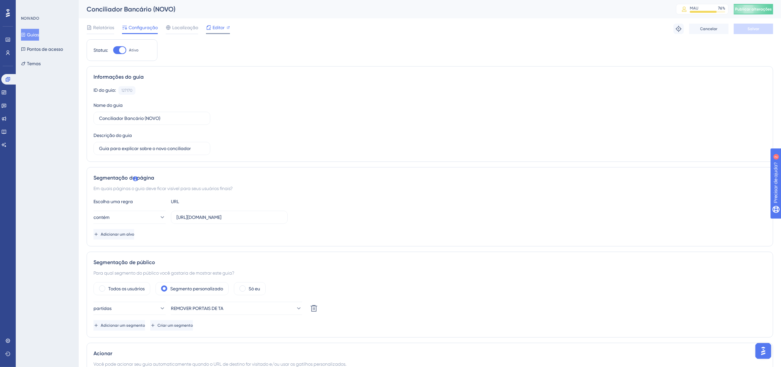
click at [224, 24] on span "Editor" at bounding box center [218, 28] width 12 height 8
click at [33, 34] on font "Guias" at bounding box center [33, 34] width 12 height 5
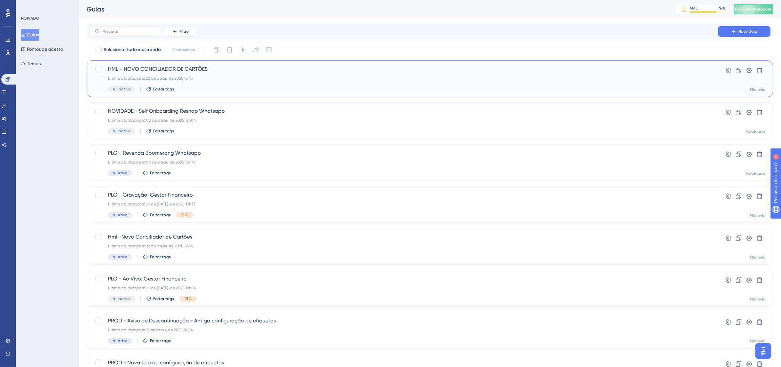
click at [193, 66] on font "HML - NOVO CONCILIADOR DE CARTÕES" at bounding box center [158, 69] width 100 height 6
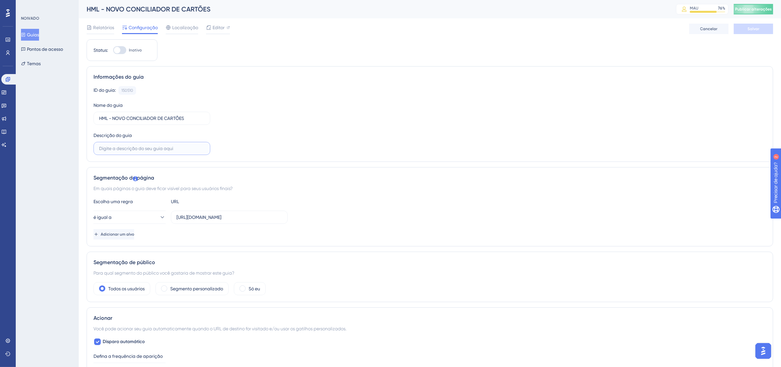
click at [174, 149] on input "text" at bounding box center [152, 148] width 106 height 7
type input "E"
type input "g"
click at [759, 29] on button "Salvar" at bounding box center [752, 29] width 39 height 10
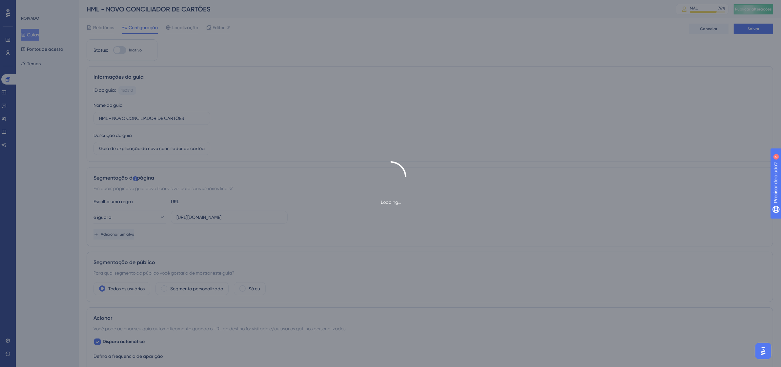
type input "Guia de explicação do novo conciliador de cartões"
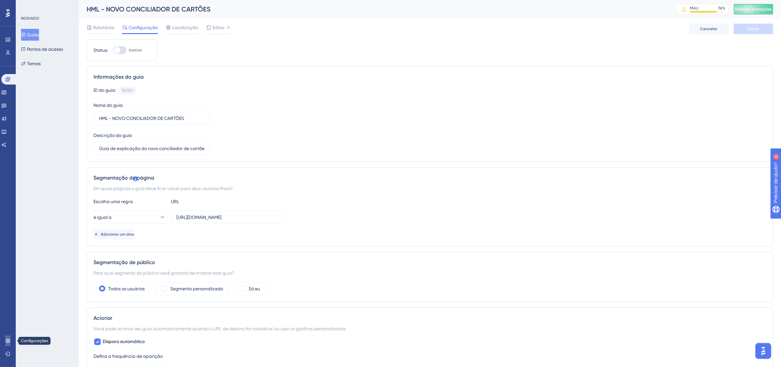
click at [5, 340] on icon at bounding box center [7, 340] width 5 height 5
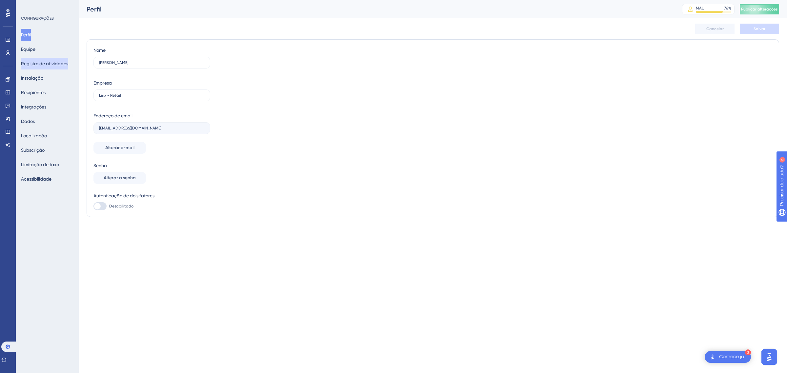
click at [52, 63] on font "Registro de atividades" at bounding box center [44, 63] width 47 height 5
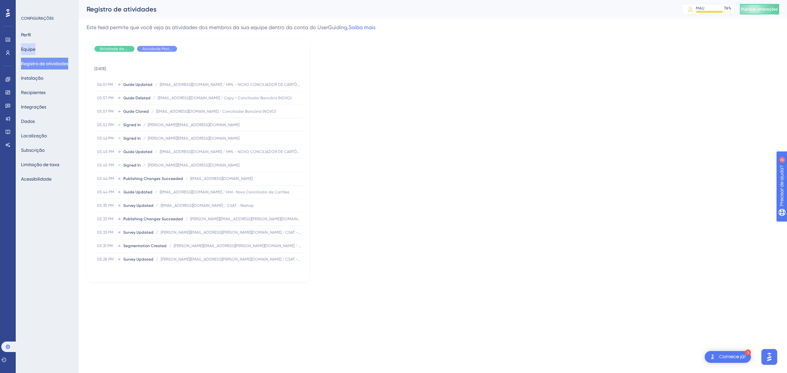
click at [31, 50] on font "Equipe" at bounding box center [28, 49] width 14 height 5
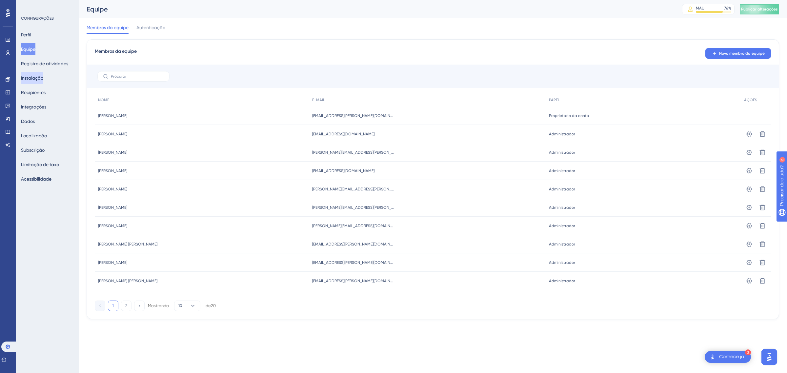
click at [37, 79] on font "Instalação" at bounding box center [32, 77] width 22 height 5
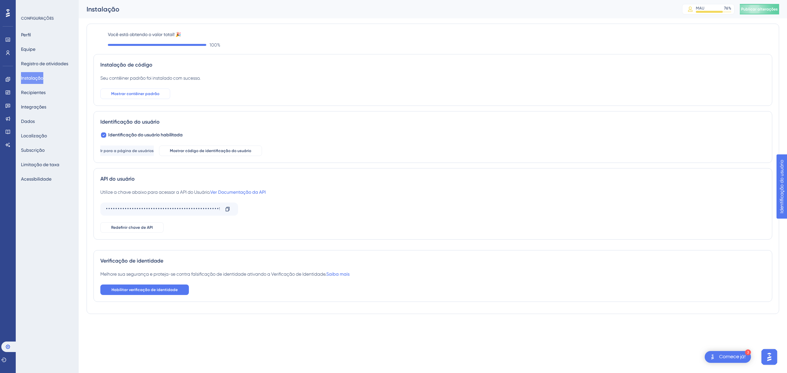
click at [138, 93] on font "Mostrar contêiner padrão" at bounding box center [135, 93] width 48 height 5
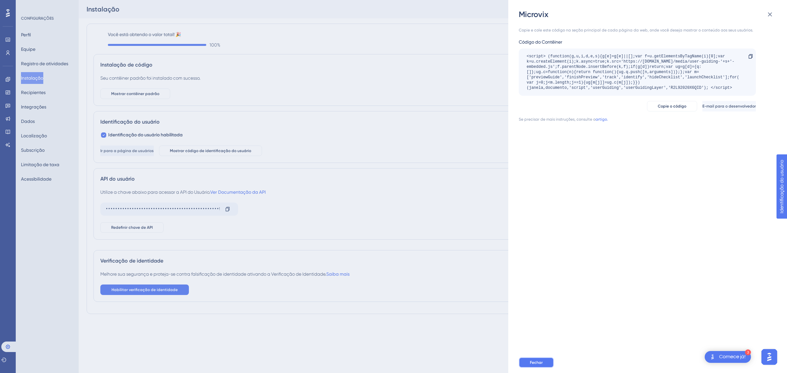
click at [545, 365] on button "Fechar" at bounding box center [536, 362] width 35 height 10
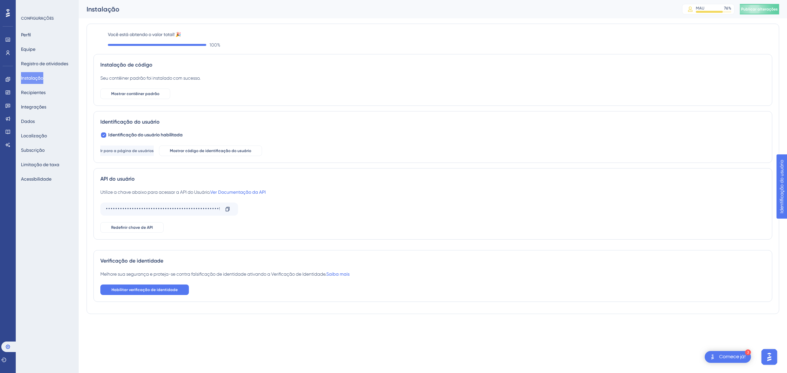
click at [718, 353] on div "3 Comece já!" at bounding box center [728, 357] width 46 height 12
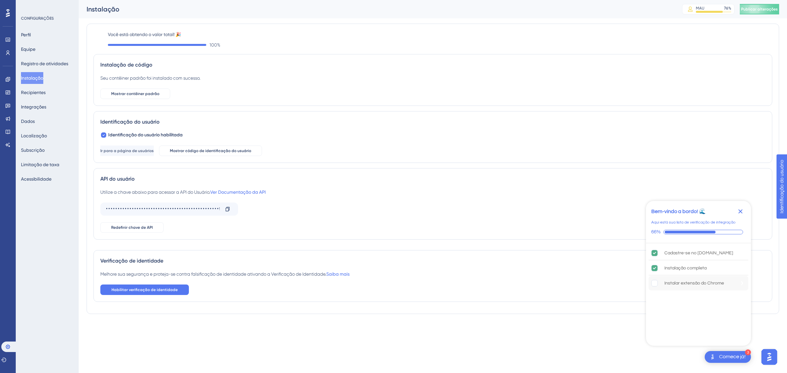
click at [704, 284] on font "Instalar extensão do Chrome" at bounding box center [694, 283] width 60 height 5
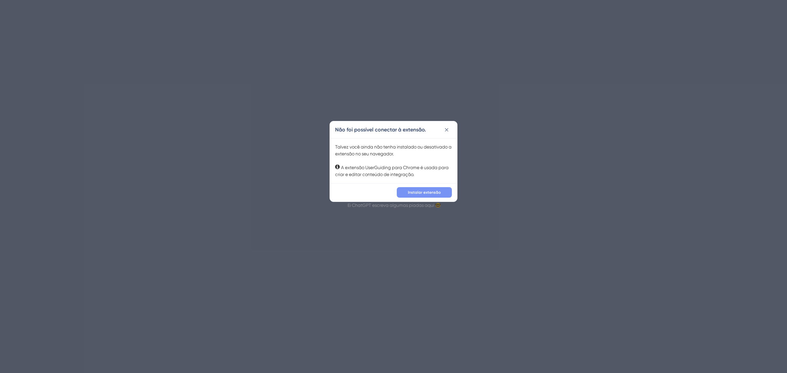
click at [432, 190] on font "Instalar extensão" at bounding box center [424, 192] width 33 height 5
click at [428, 191] on font "Instalar extensão" at bounding box center [424, 192] width 33 height 5
click at [441, 193] on button "Instalar extensão" at bounding box center [424, 192] width 55 height 10
